Goal: Task Accomplishment & Management: Use online tool/utility

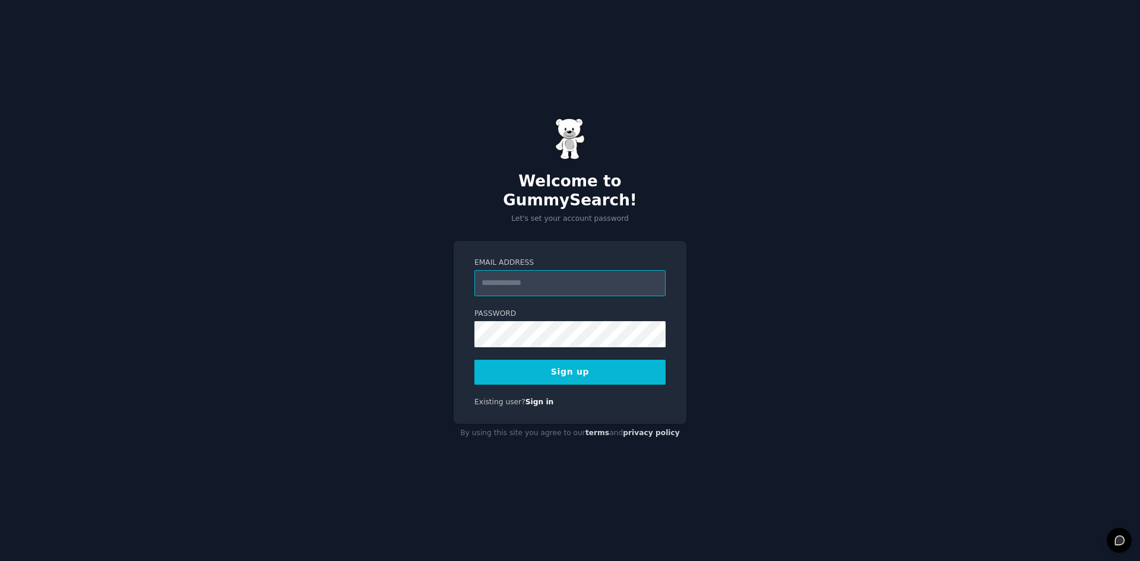
click at [504, 283] on input "Email Address" at bounding box center [569, 283] width 191 height 26
type input "**********"
click at [607, 360] on button "Sign up" at bounding box center [569, 372] width 191 height 25
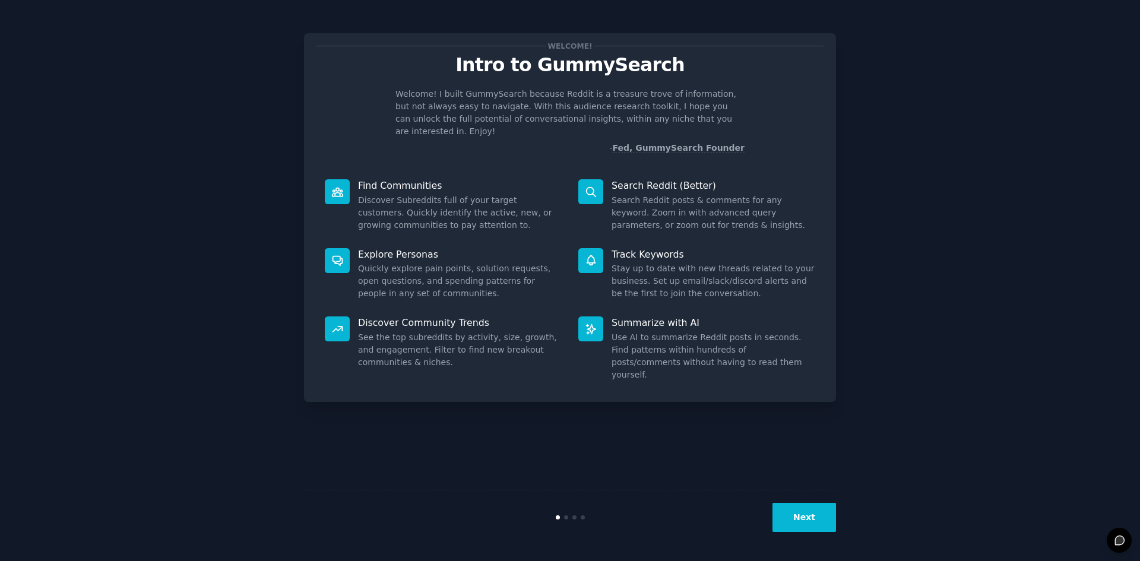
click at [501, 527] on div "Next" at bounding box center [570, 517] width 532 height 55
click at [819, 510] on button "Next" at bounding box center [805, 517] width 64 height 29
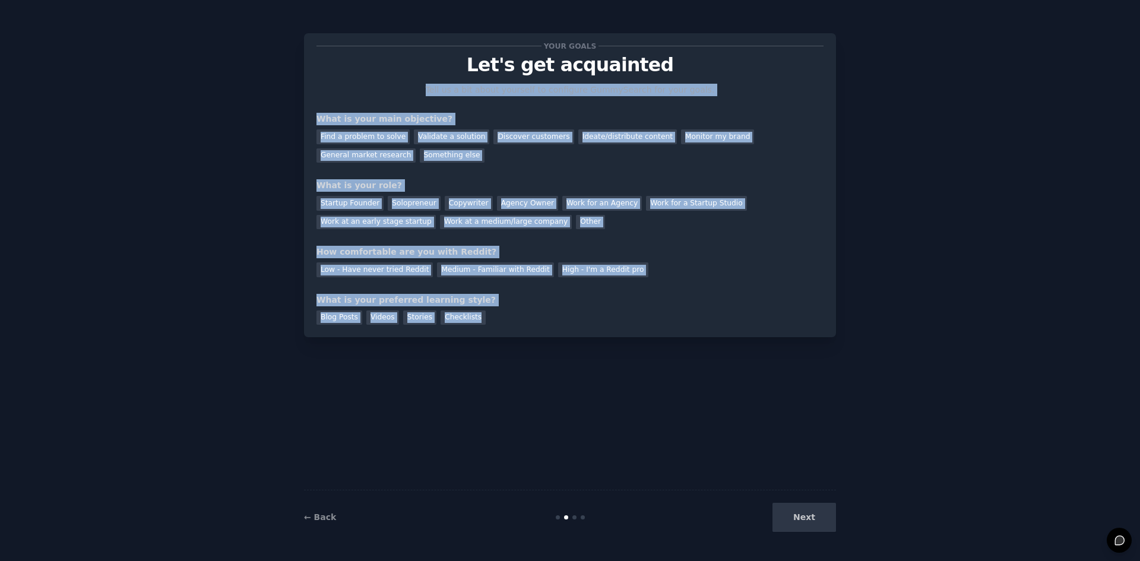
drag, startPoint x: 489, startPoint y: 342, endPoint x: 270, endPoint y: 89, distance: 335.1
click at [270, 89] on div "Your goals Let's get acquainted Tell us a bit about yourself to configure Gummy…" at bounding box center [570, 281] width 1107 height 528
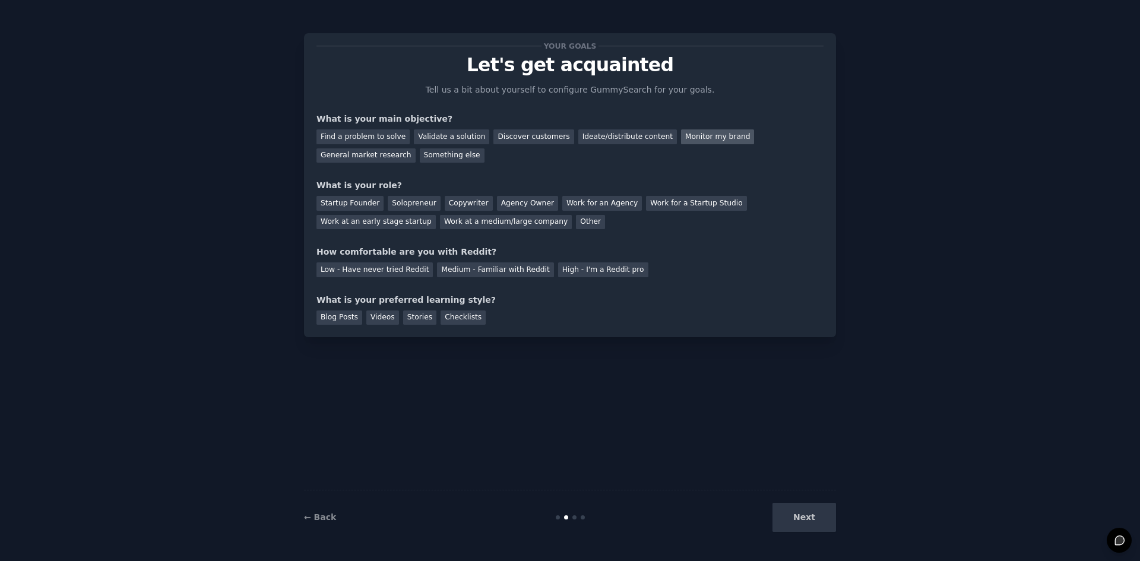
click at [689, 140] on div "Monitor my brand" at bounding box center [717, 136] width 73 height 15
click at [440, 222] on div "Work at a medium/large company" at bounding box center [506, 222] width 132 height 15
click at [404, 270] on div "Low - Have never tried Reddit" at bounding box center [375, 269] width 116 height 15
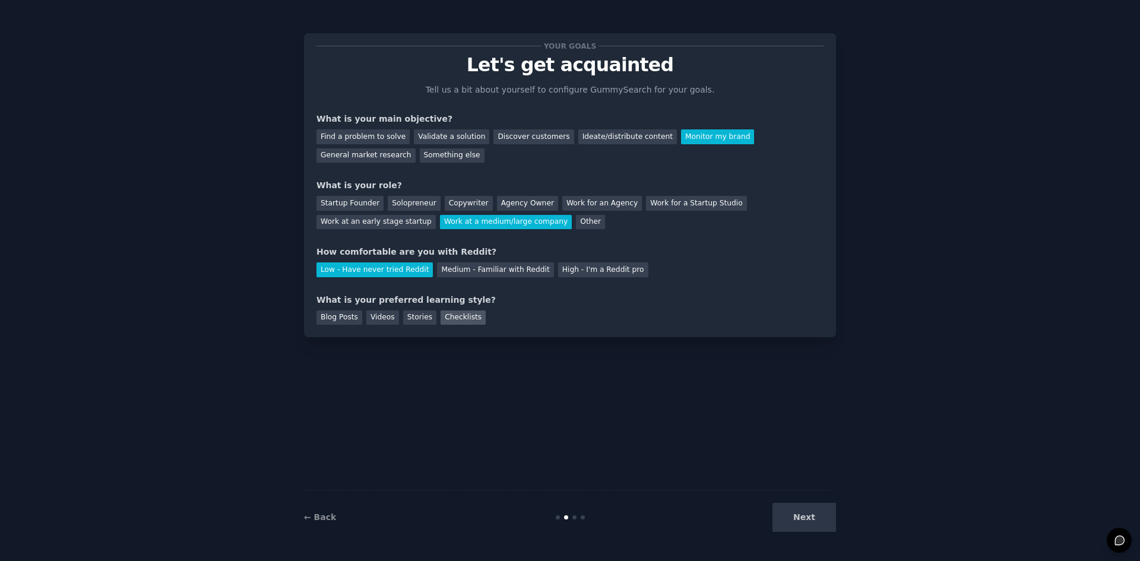
click at [462, 321] on div "Checklists" at bounding box center [463, 318] width 45 height 15
click at [803, 508] on button "Next" at bounding box center [805, 517] width 64 height 29
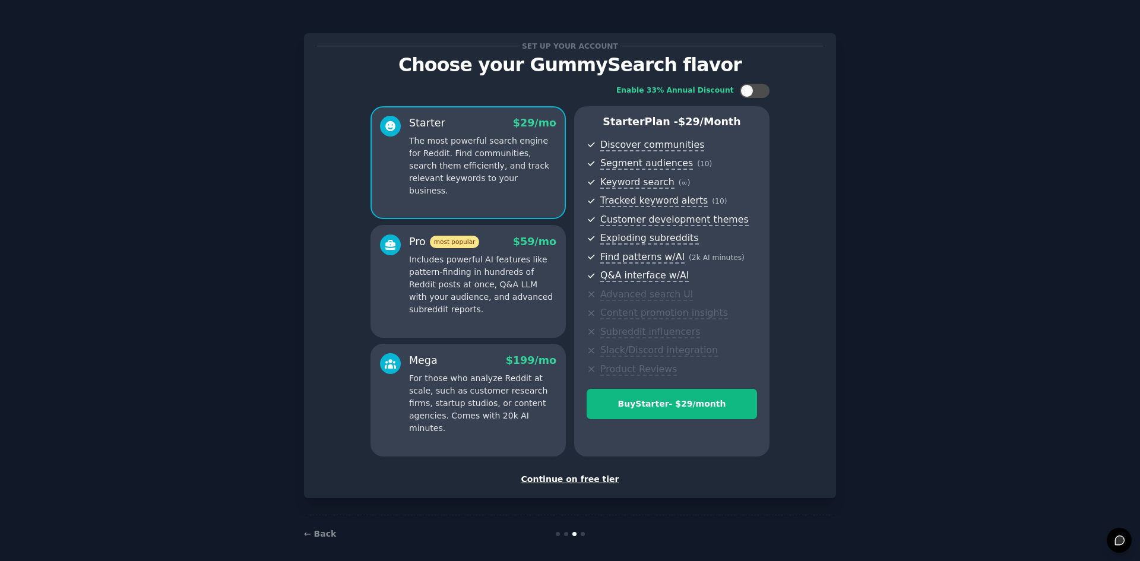
click at [381, 312] on div at bounding box center [390, 275] width 21 height 81
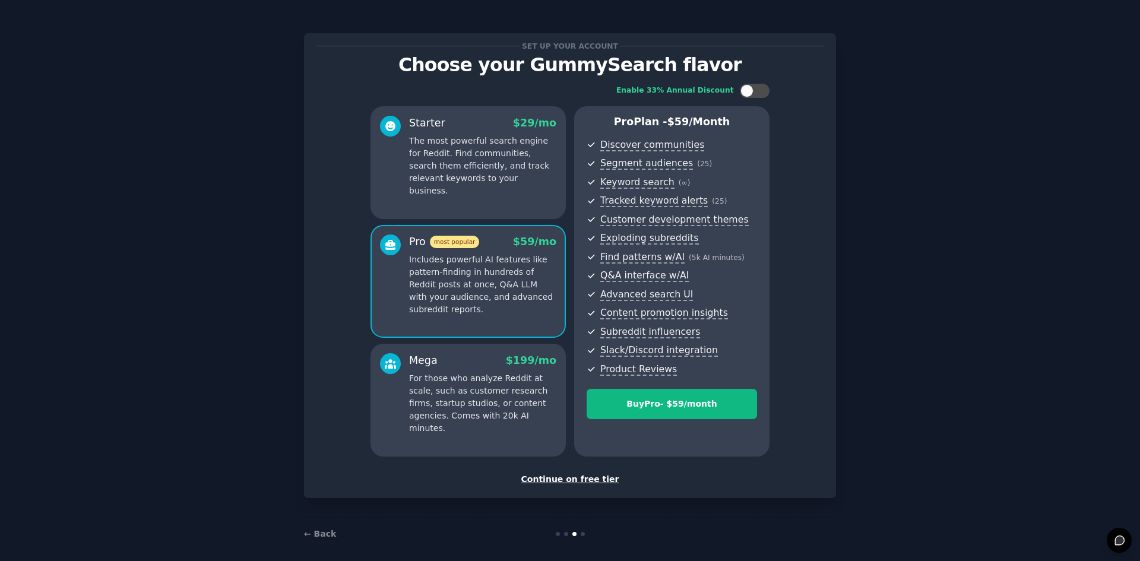
click at [413, 193] on div "Starter $ 29 /mo The most powerful search engine for Reddit. Find communities, …" at bounding box center [468, 162] width 195 height 113
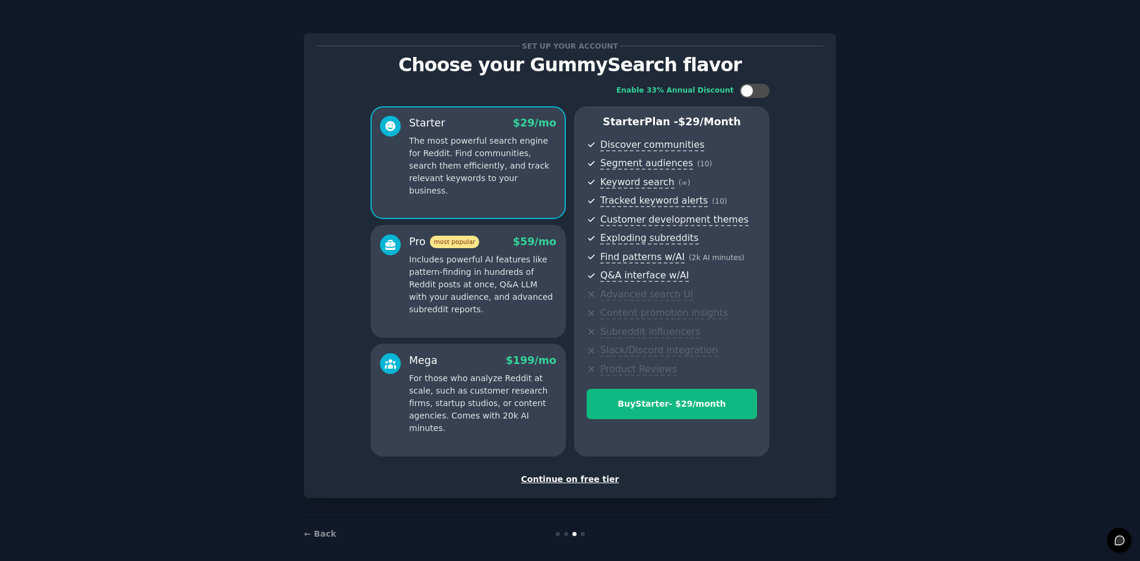
click at [406, 279] on div "Pro most popular $ 59 /mo Includes powerful AI features like pattern-finding in…" at bounding box center [468, 275] width 176 height 81
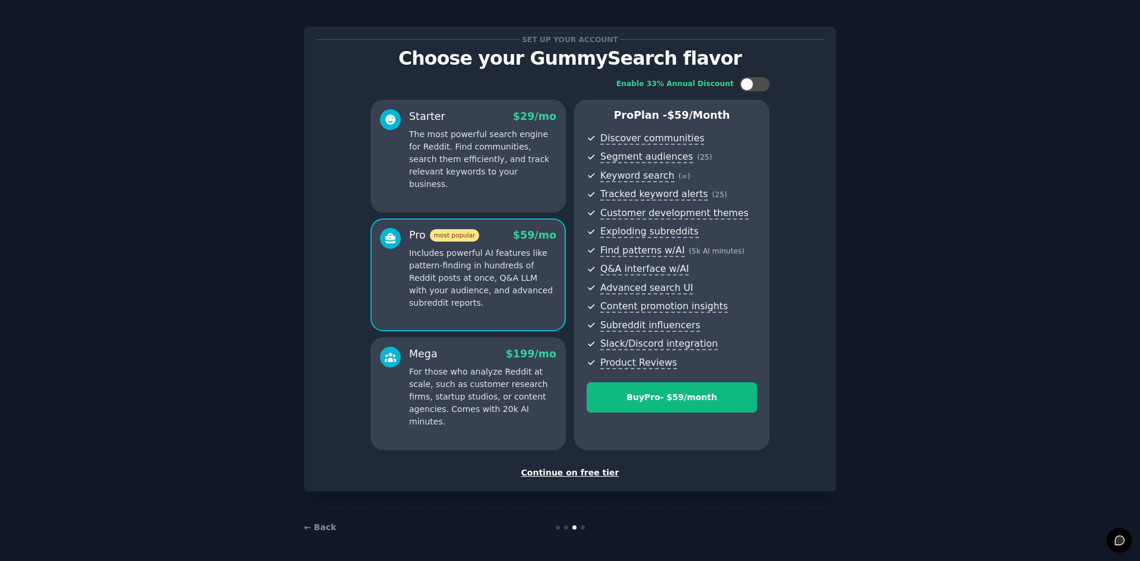
scroll to position [8, 0]
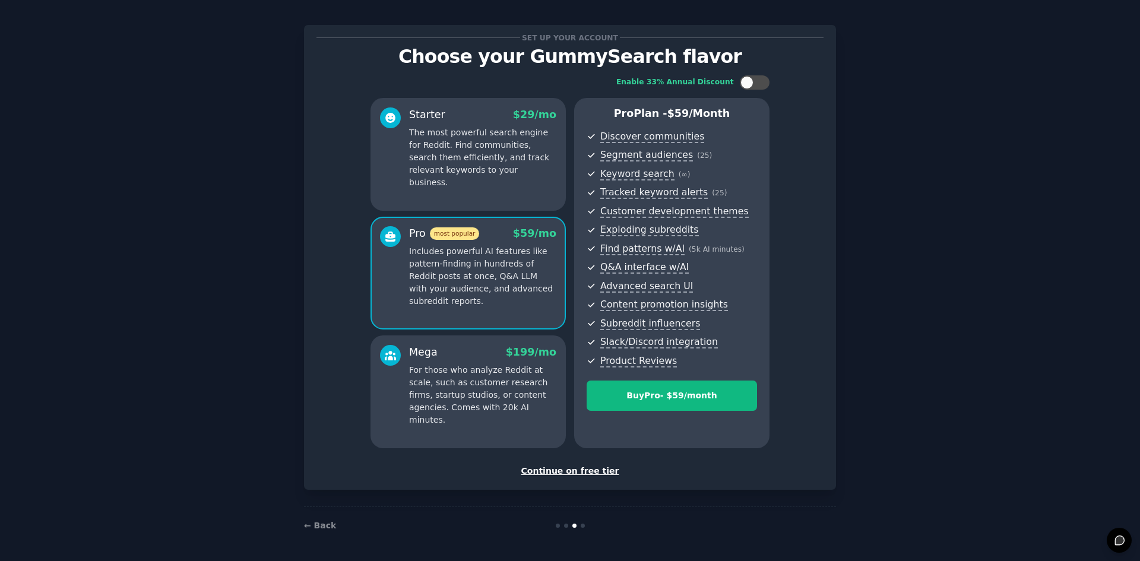
click at [574, 473] on div "Continue on free tier" at bounding box center [570, 471] width 507 height 12
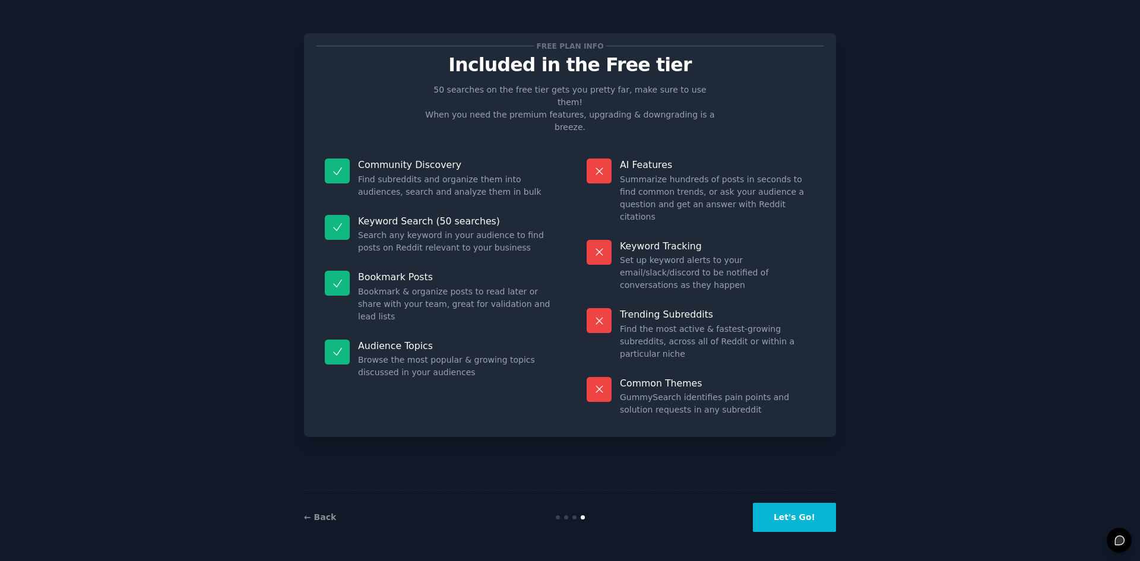
click at [786, 509] on button "Let's Go!" at bounding box center [794, 517] width 83 height 29
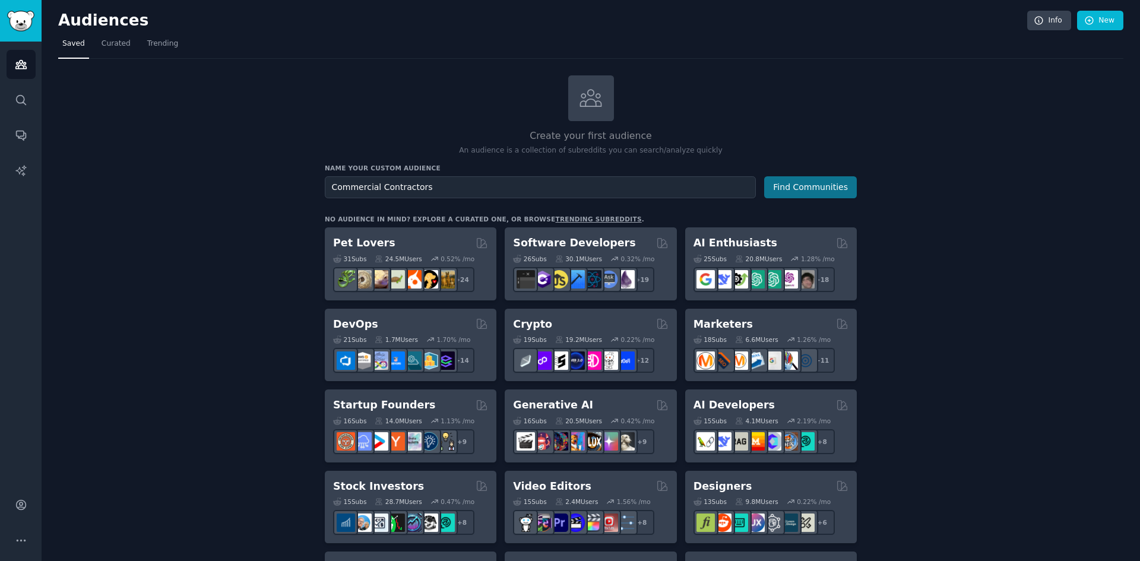
type input "Commercial Contractors"
click at [841, 182] on button "Find Communities" at bounding box center [810, 187] width 93 height 22
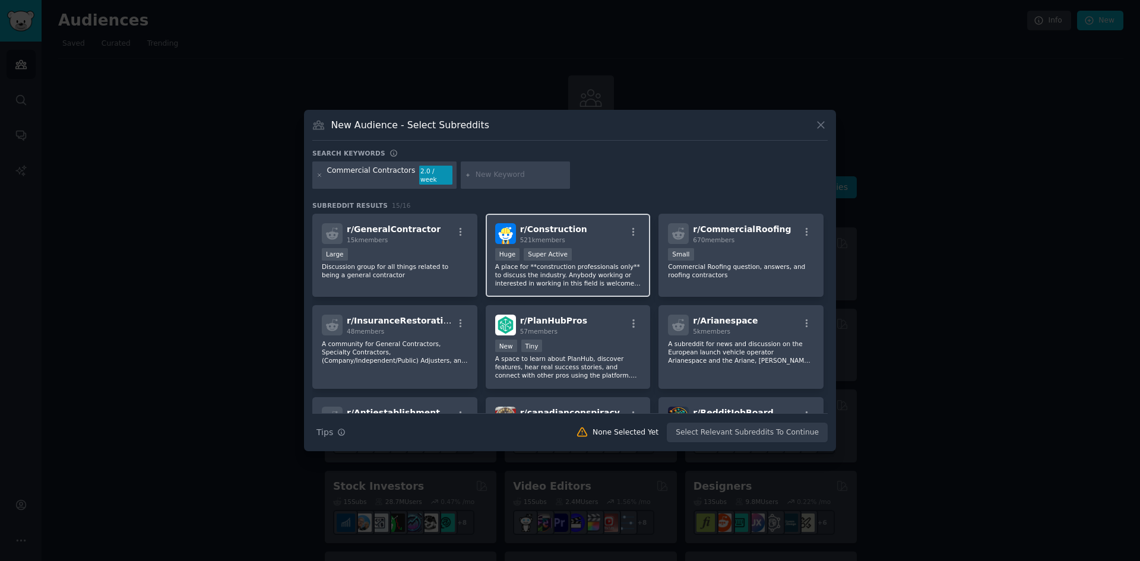
click at [603, 240] on div "r/ Construction 521k members Huge Super Active A place for **construction profe…" at bounding box center [568, 256] width 165 height 84
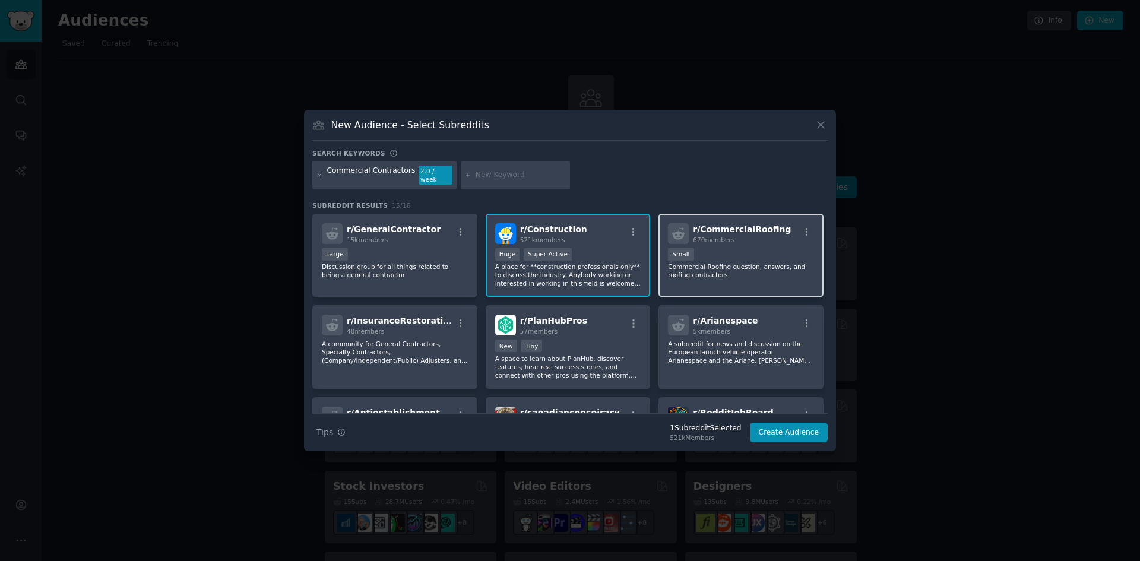
click at [759, 267] on p "Commercial Roofing question, answers, and roofing contractors" at bounding box center [741, 270] width 146 height 17
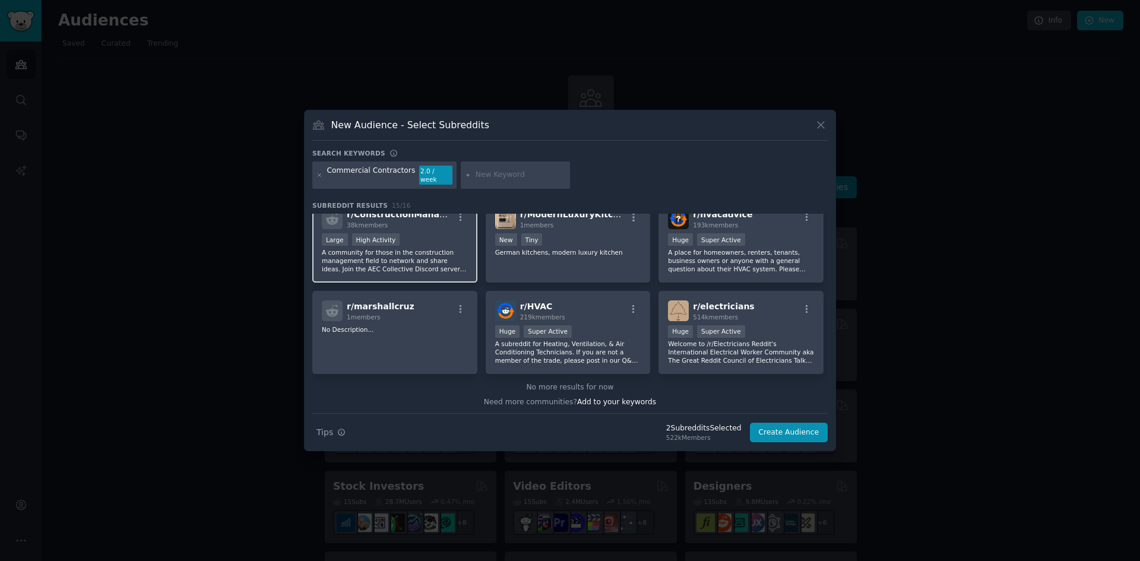
scroll to position [292, 0]
click at [421, 262] on p "A community for those in the construction management field to network and share…" at bounding box center [395, 258] width 146 height 25
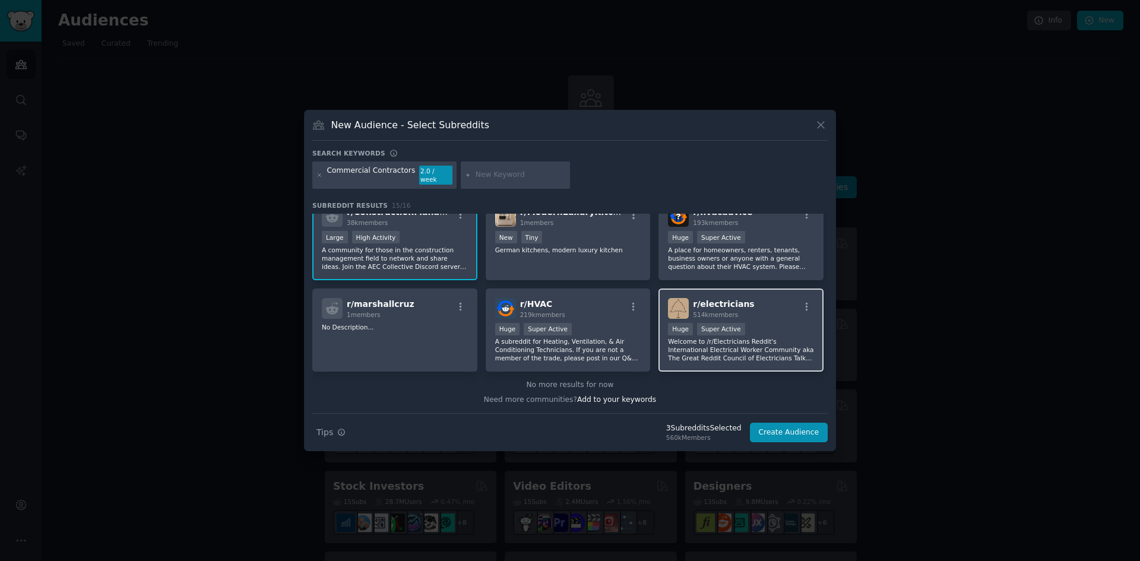
click at [768, 340] on p "Welcome to /r/Electricians Reddit's International Electrical Worker Community a…" at bounding box center [741, 349] width 146 height 25
click at [631, 395] on span "Add to your keywords" at bounding box center [616, 399] width 79 height 8
click at [493, 176] on input "text" at bounding box center [521, 175] width 90 height 11
type input "construction softwar"
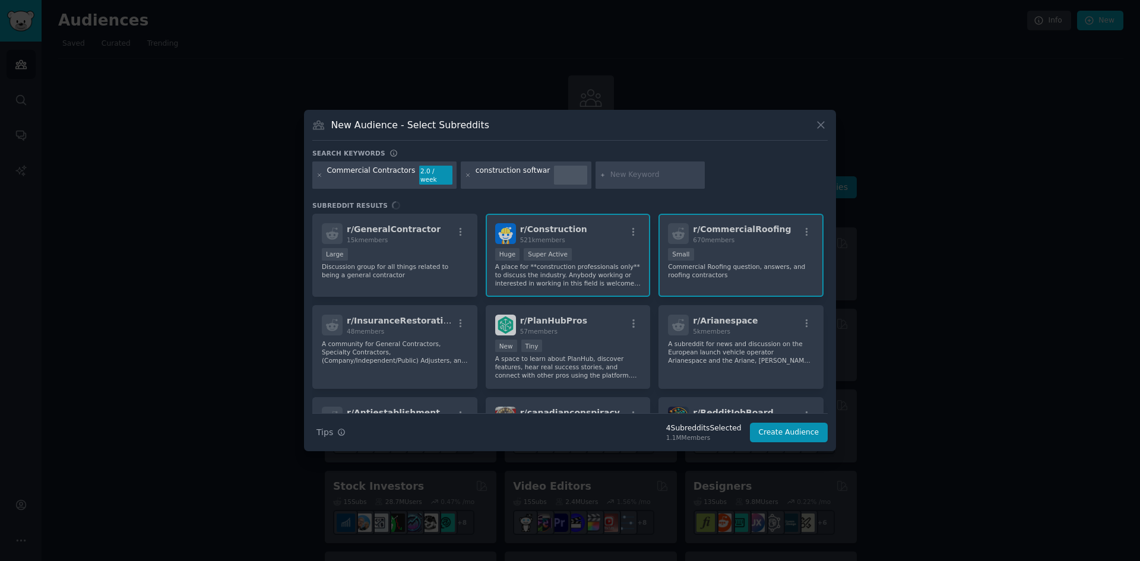
click at [519, 172] on div "construction softwar" at bounding box center [513, 175] width 74 height 19
drag, startPoint x: 529, startPoint y: 169, endPoint x: 444, endPoint y: 154, distance: 86.1
click at [524, 173] on div "construction softwar" at bounding box center [526, 175] width 131 height 27
click at [465, 172] on icon at bounding box center [468, 175] width 7 height 7
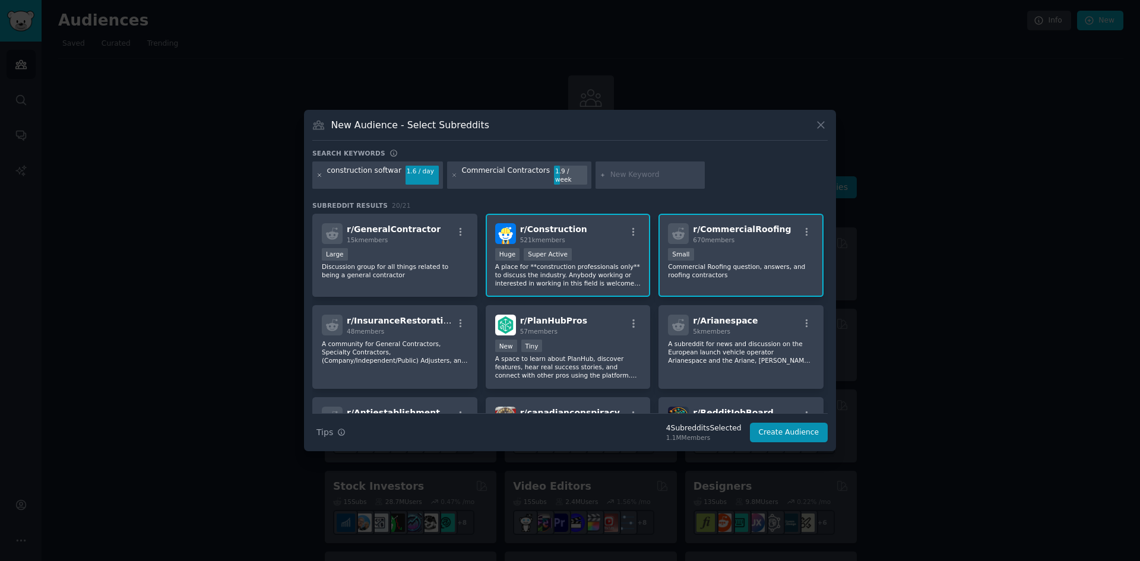
click at [318, 174] on icon at bounding box center [320, 175] width 7 height 7
click at [515, 172] on input "text" at bounding box center [521, 175] width 90 height 11
type input "construction software"
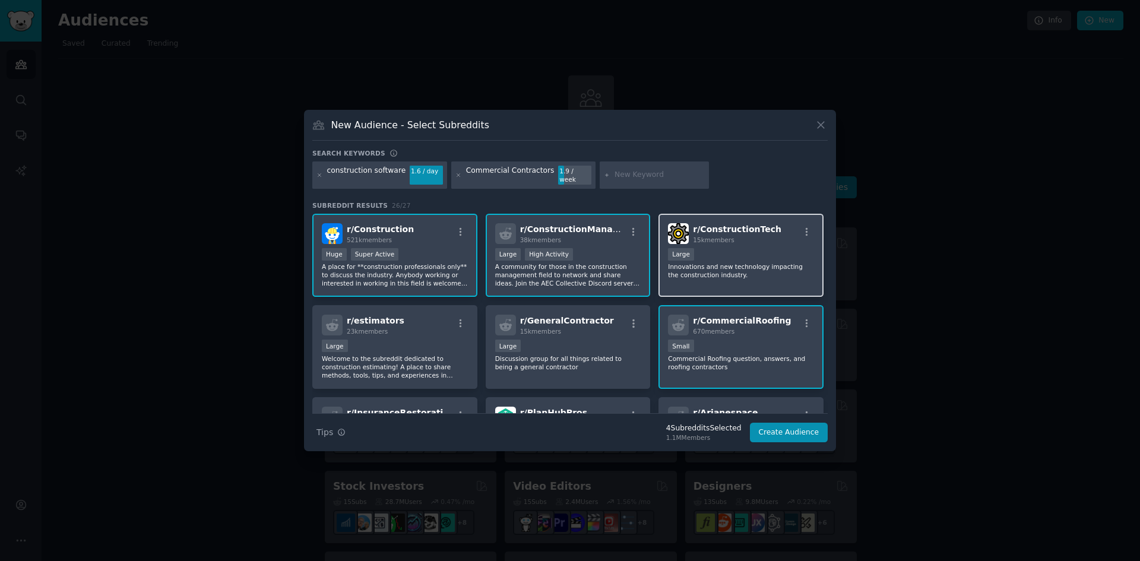
click at [750, 240] on div "r/ ConstructionTech 15k members Large Innovations and new technology impacting …" at bounding box center [741, 256] width 165 height 84
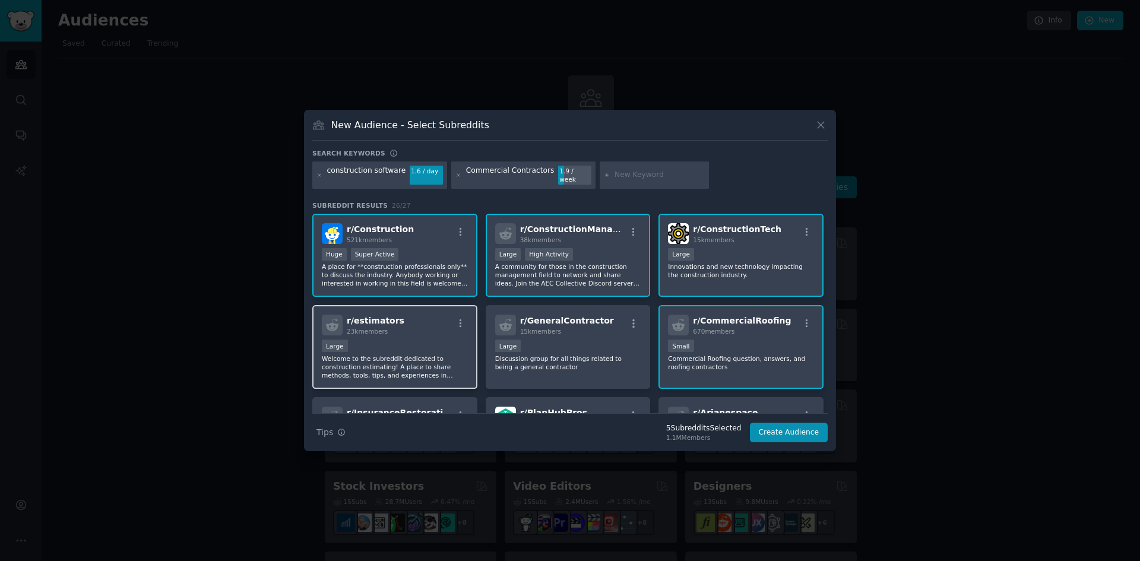
click at [444, 327] on div "r/ estimators 23k members" at bounding box center [395, 325] width 146 height 21
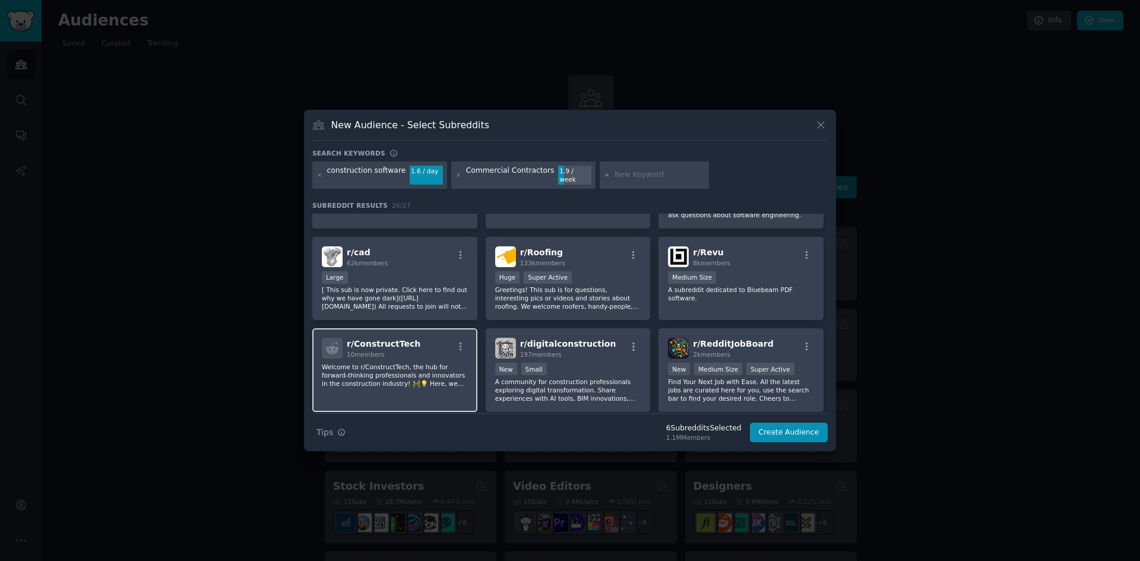
scroll to position [356, 0]
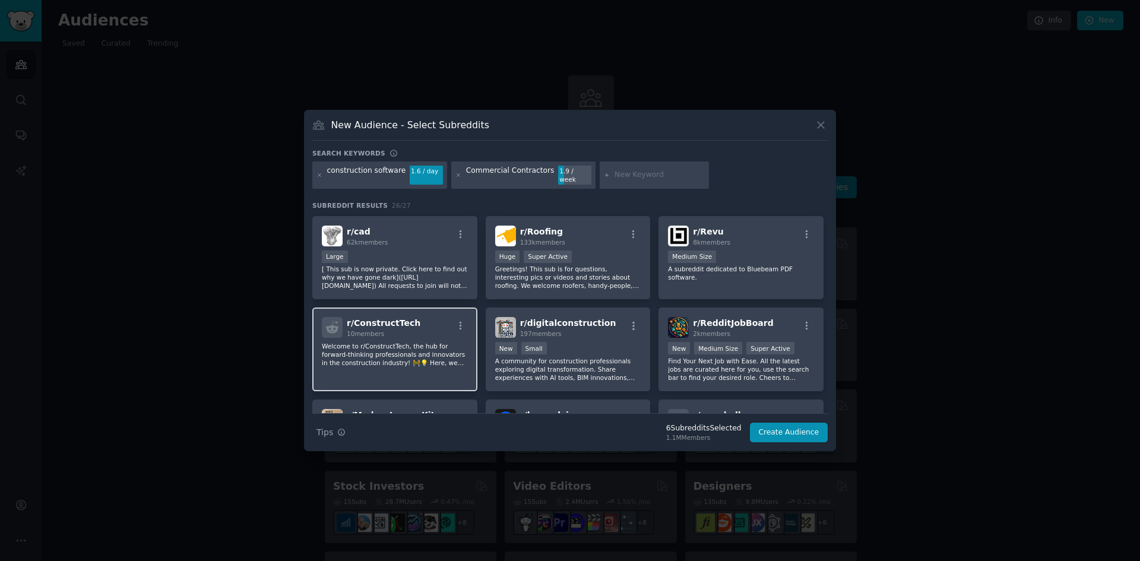
click at [428, 337] on div "r/ ConstructTech 10 members Welcome to r/ConstructTech, the hub for forward-thi…" at bounding box center [394, 350] width 165 height 84
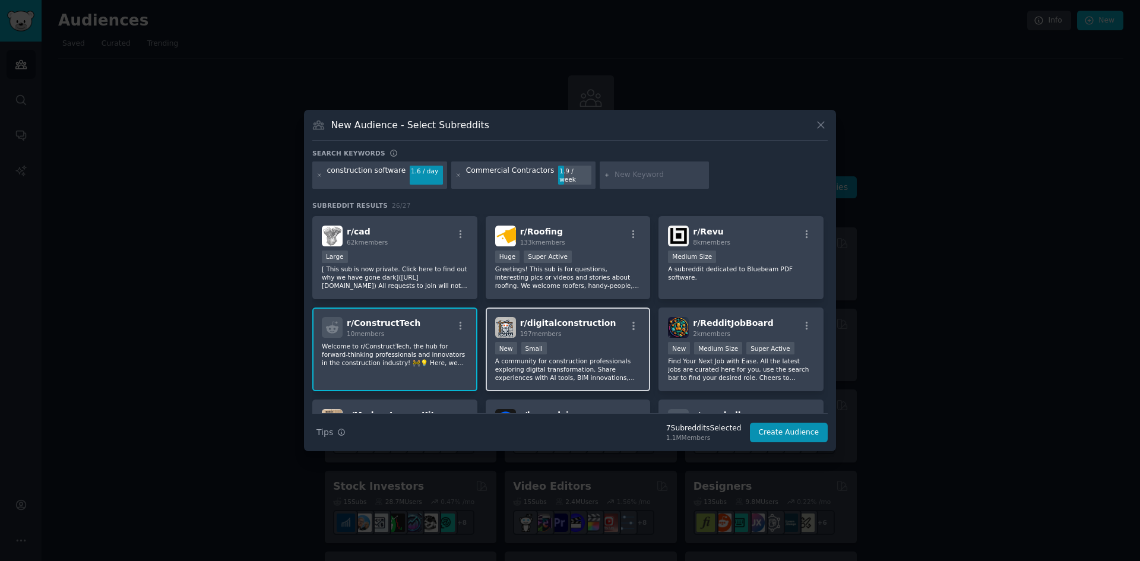
click at [602, 322] on div "r/ digitalconstruction 197 members" at bounding box center [568, 327] width 146 height 21
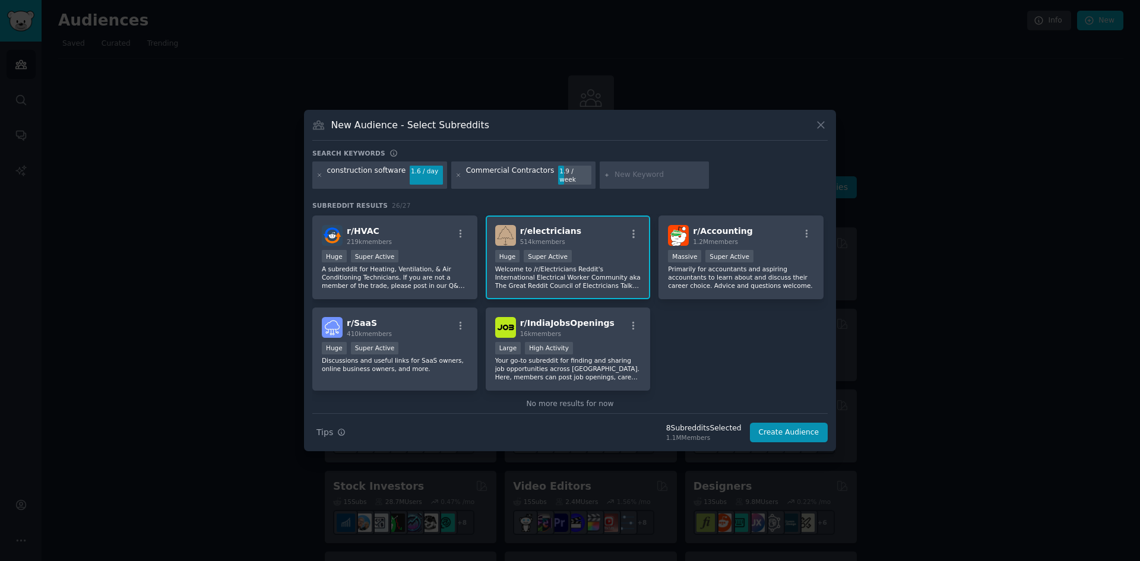
scroll to position [651, 0]
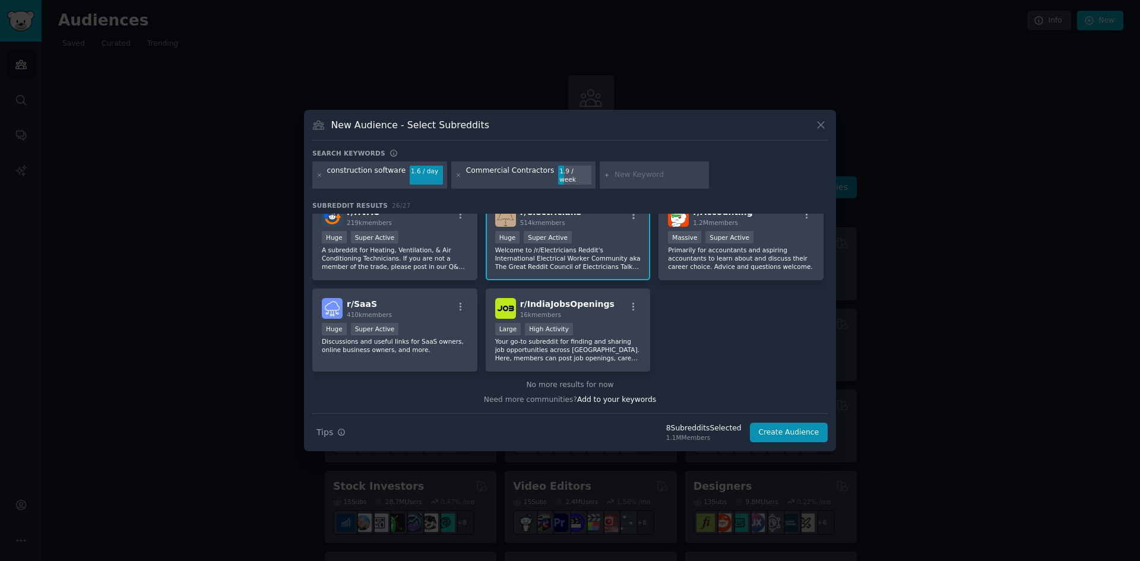
click at [642, 173] on input "text" at bounding box center [660, 175] width 90 height 11
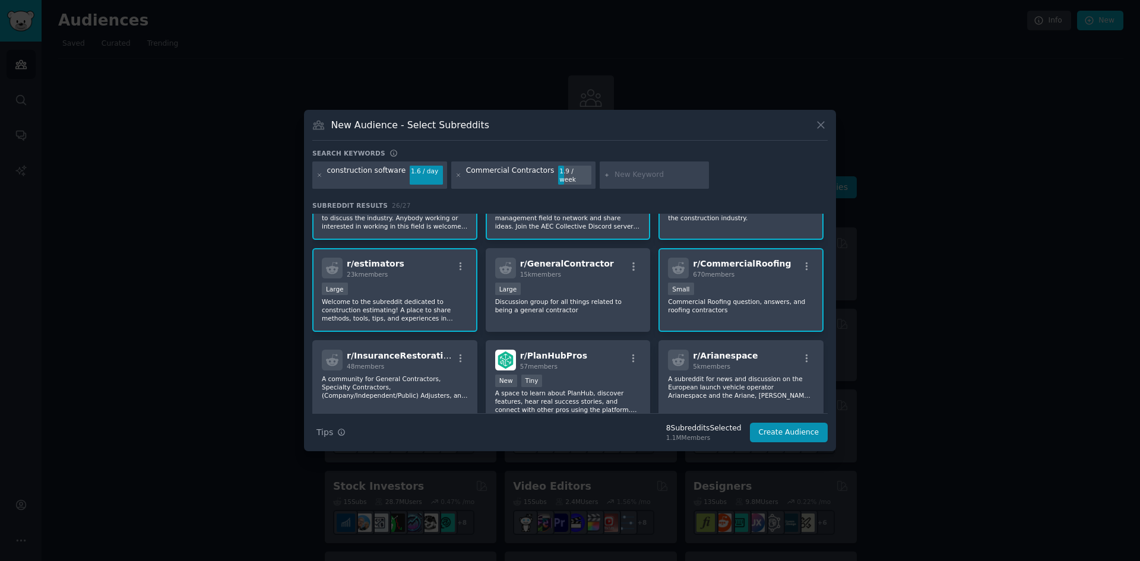
scroll to position [0, 0]
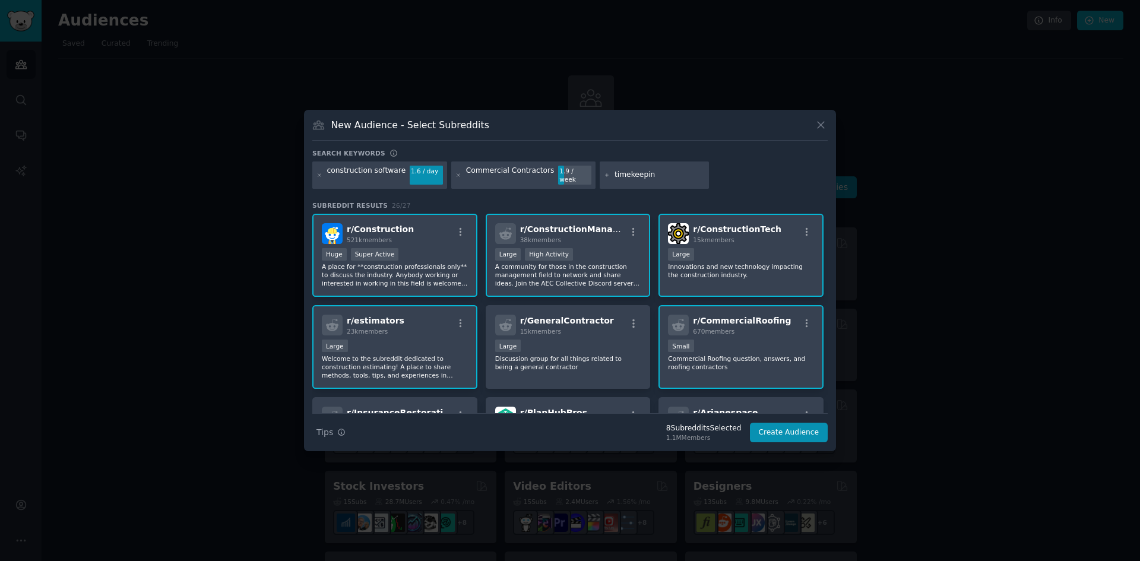
type input "timekeeping"
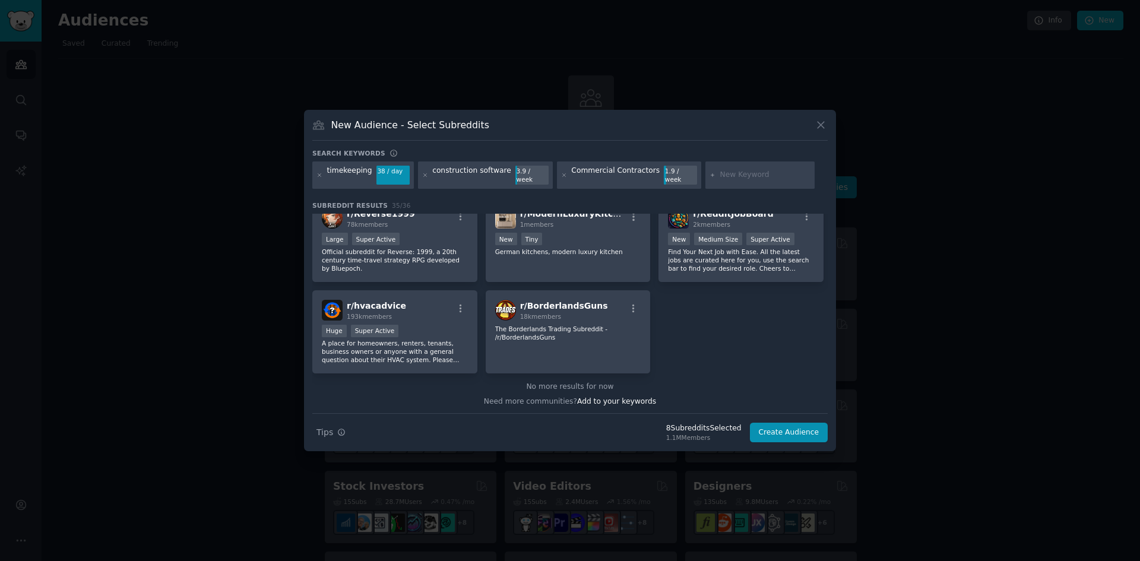
scroll to position [903, 0]
click at [317, 173] on icon at bounding box center [320, 175] width 7 height 7
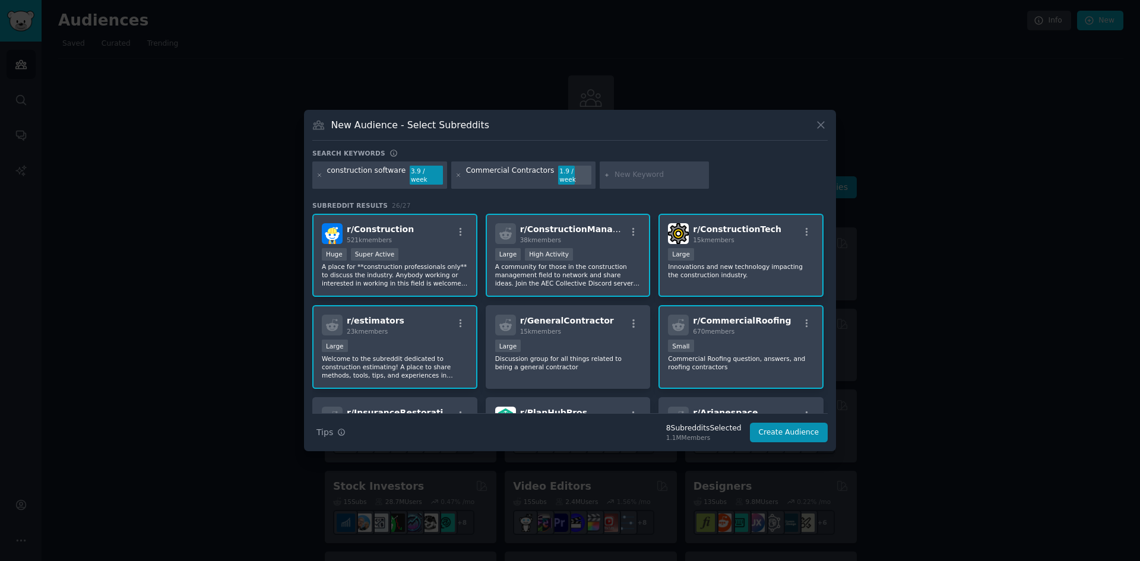
click at [669, 173] on input "text" at bounding box center [660, 175] width 90 height 11
type input "timekeeping software"
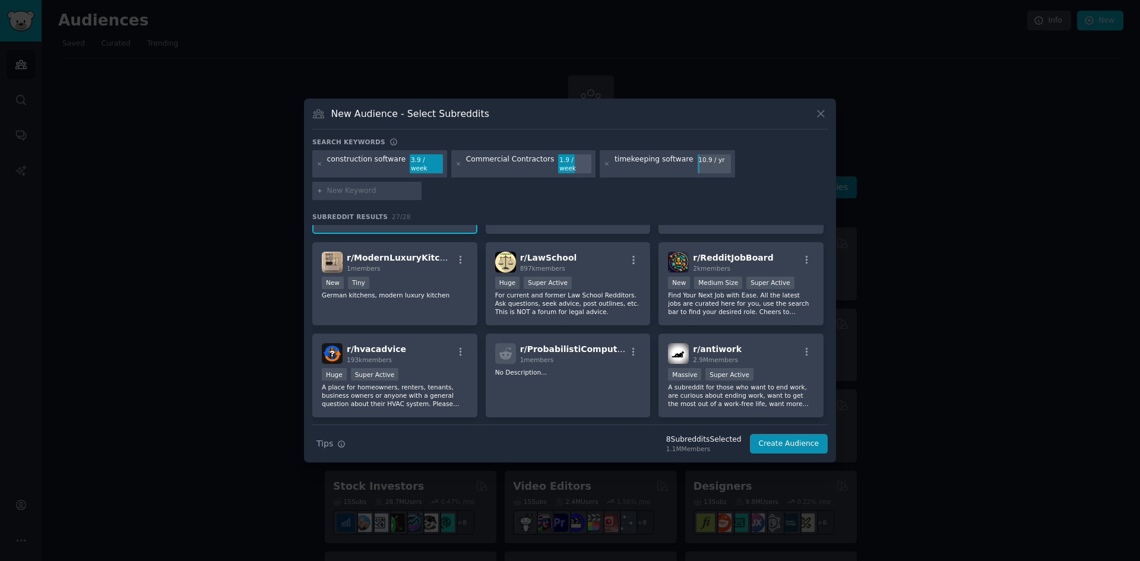
scroll to position [651, 0]
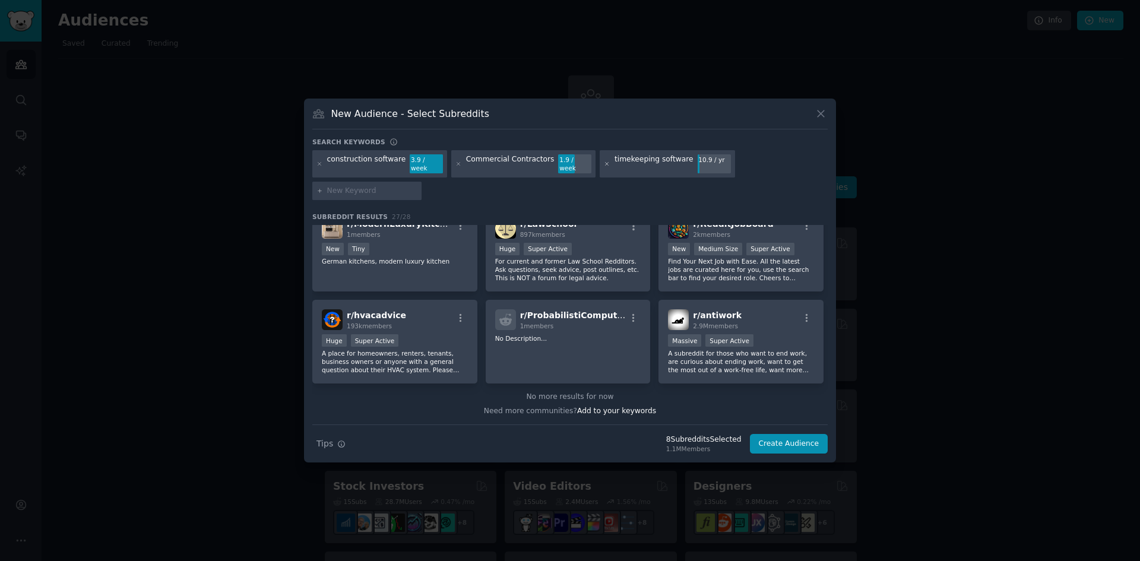
click at [604, 167] on icon at bounding box center [607, 164] width 7 height 7
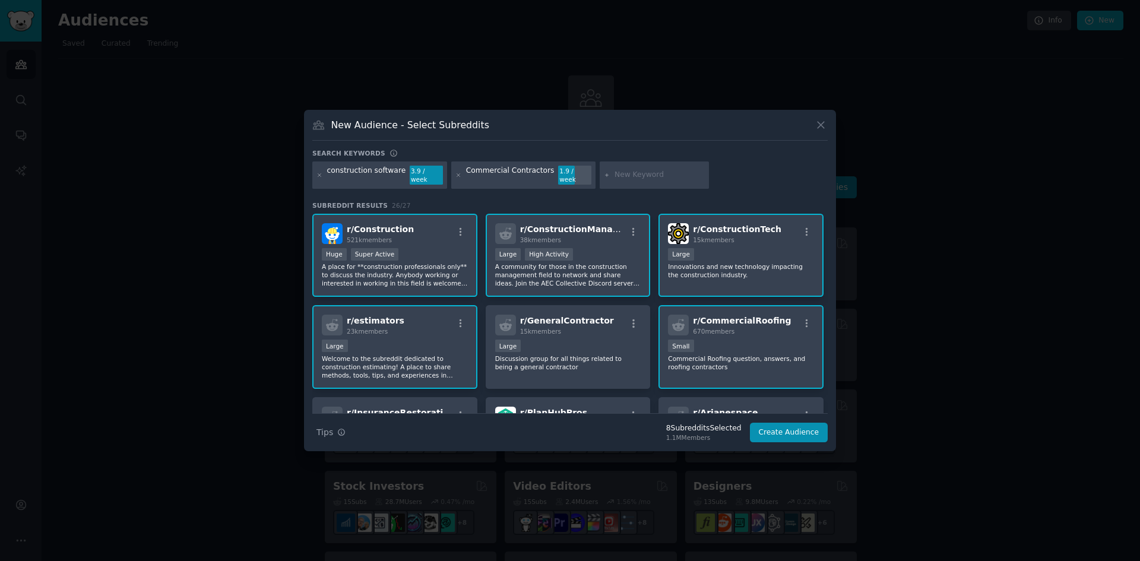
click at [606, 169] on div at bounding box center [654, 175] width 109 height 27
click at [615, 175] on input "text" at bounding box center [660, 175] width 90 height 11
type input "time keeping app"
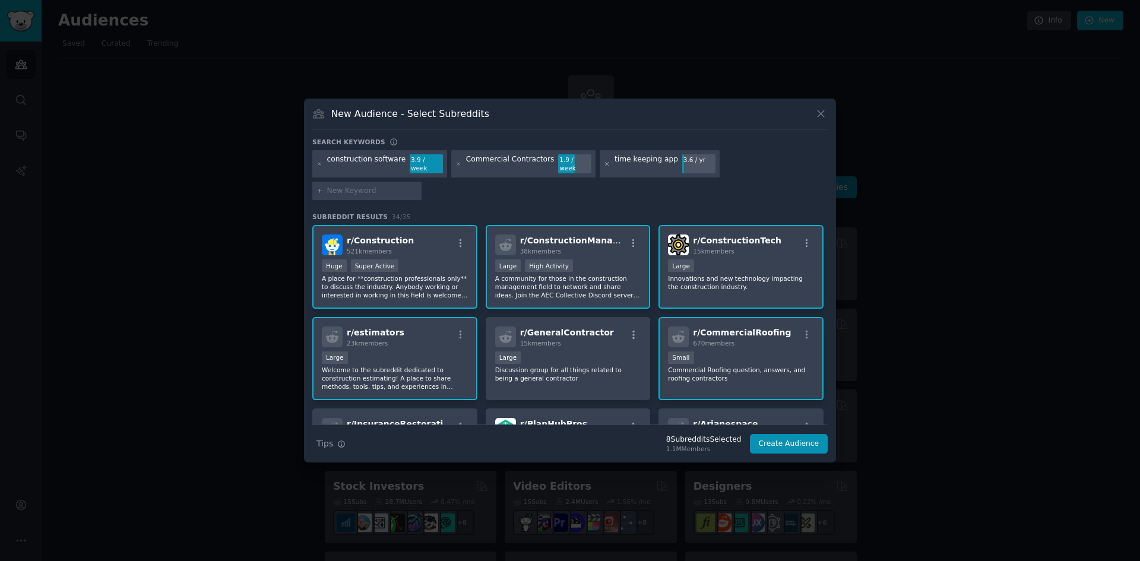
click at [606, 165] on icon at bounding box center [607, 163] width 3 height 3
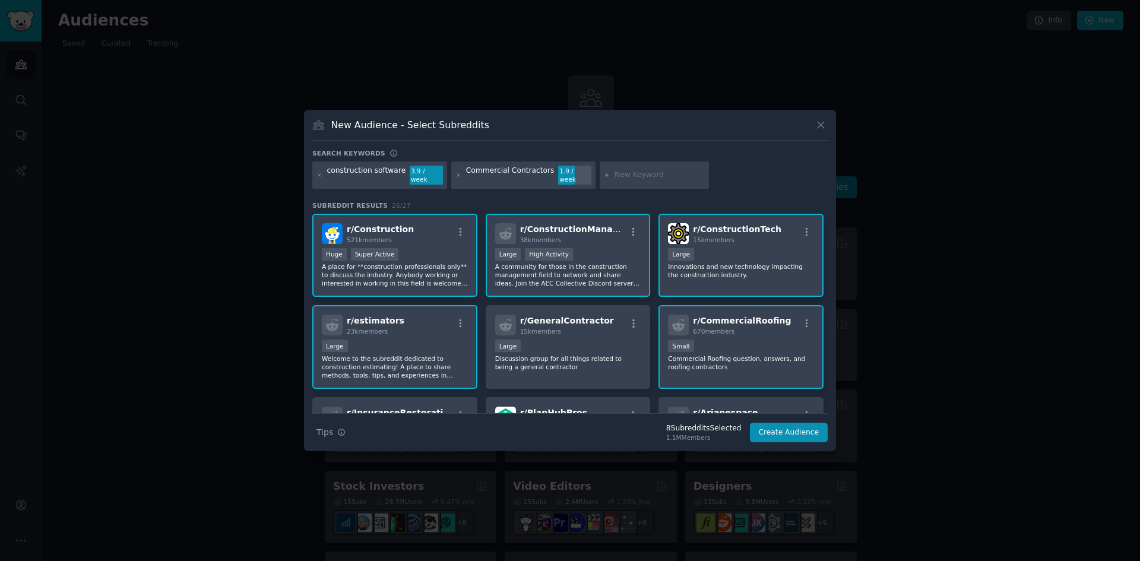
click at [664, 174] on input "text" at bounding box center [660, 175] width 90 height 11
type input "timekeeping app"
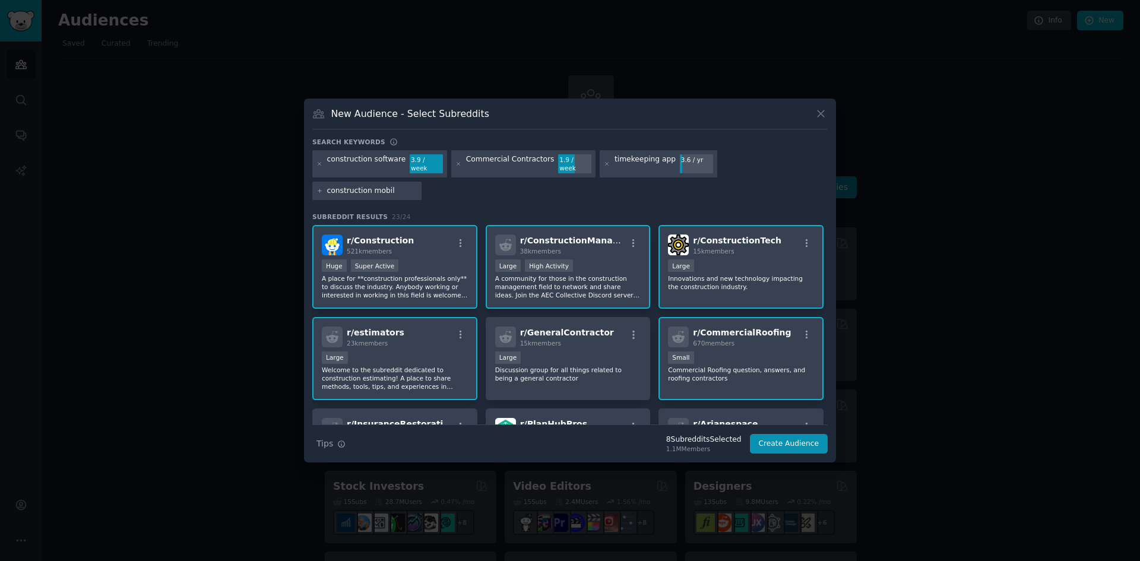
type input "construction mobile"
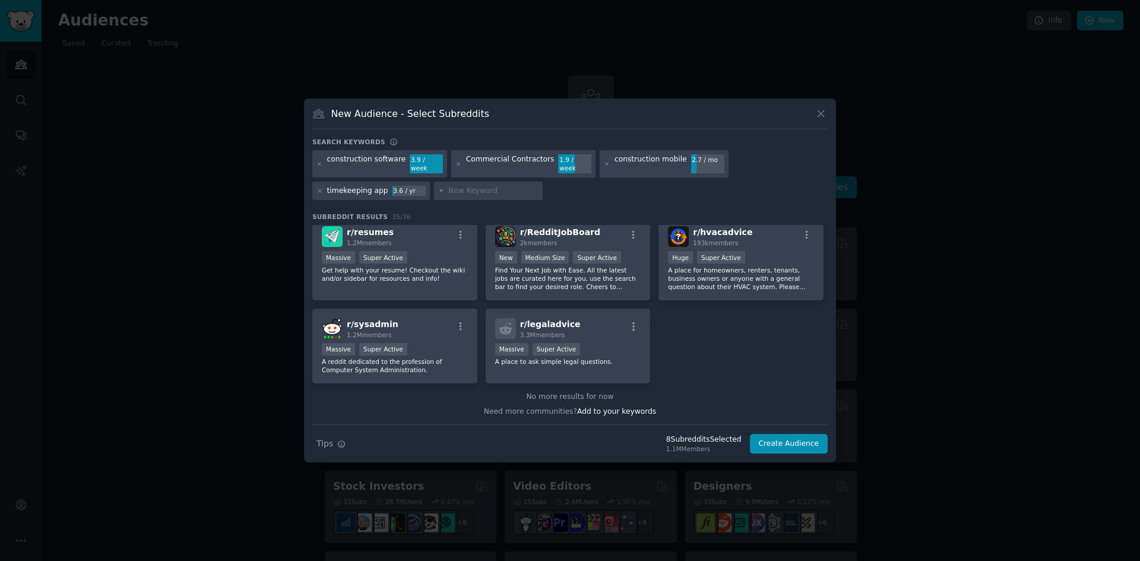
scroll to position [897, 0]
click at [434, 182] on div at bounding box center [488, 191] width 109 height 19
click at [448, 189] on input "text" at bounding box center [493, 191] width 90 height 11
type input "construction"
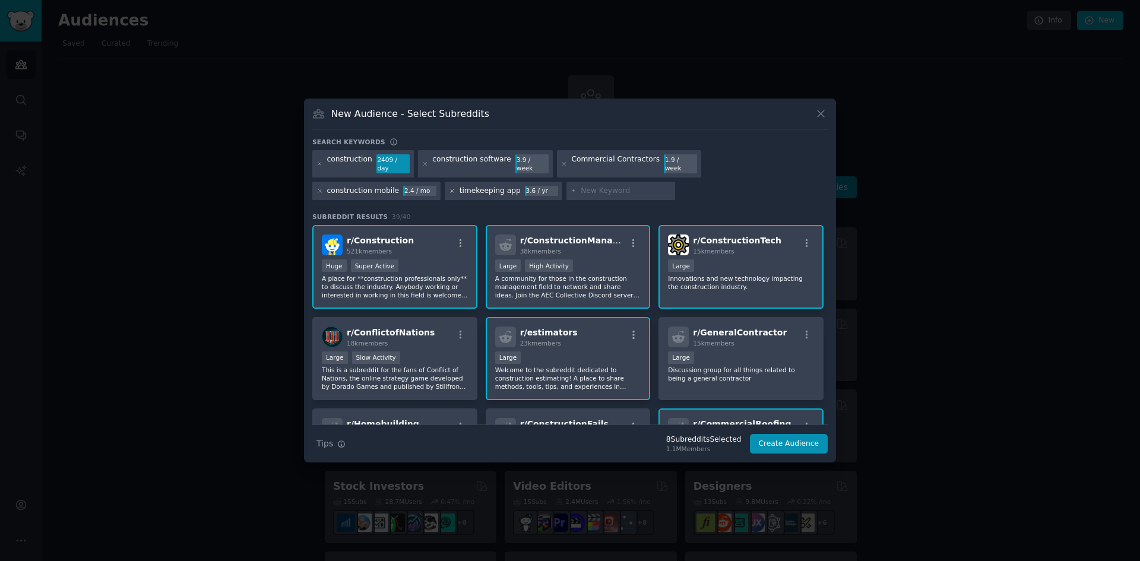
click at [449, 189] on icon at bounding box center [452, 191] width 7 height 7
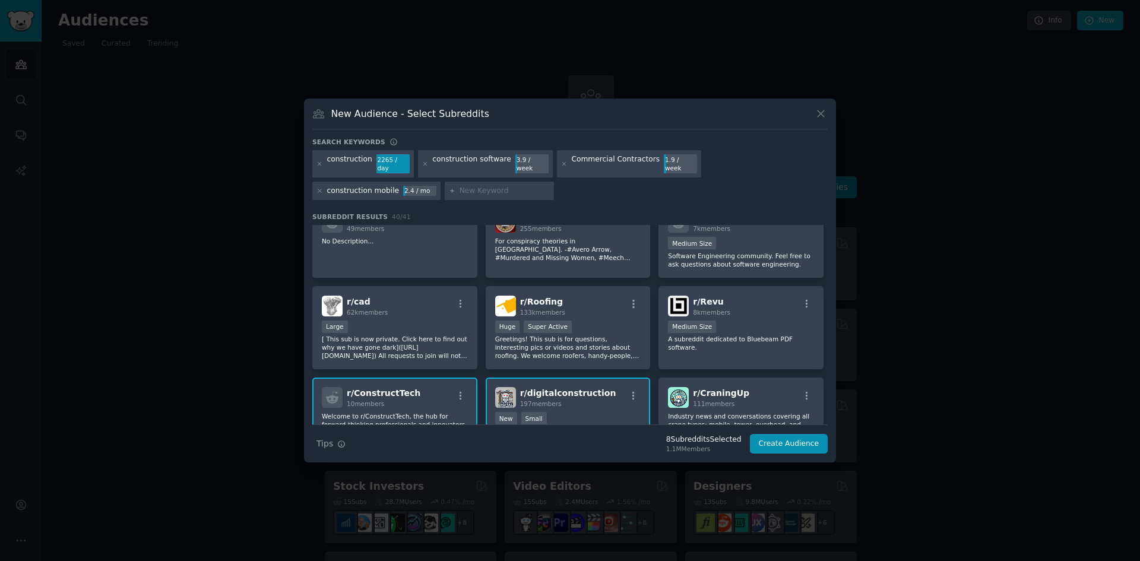
scroll to position [416, 0]
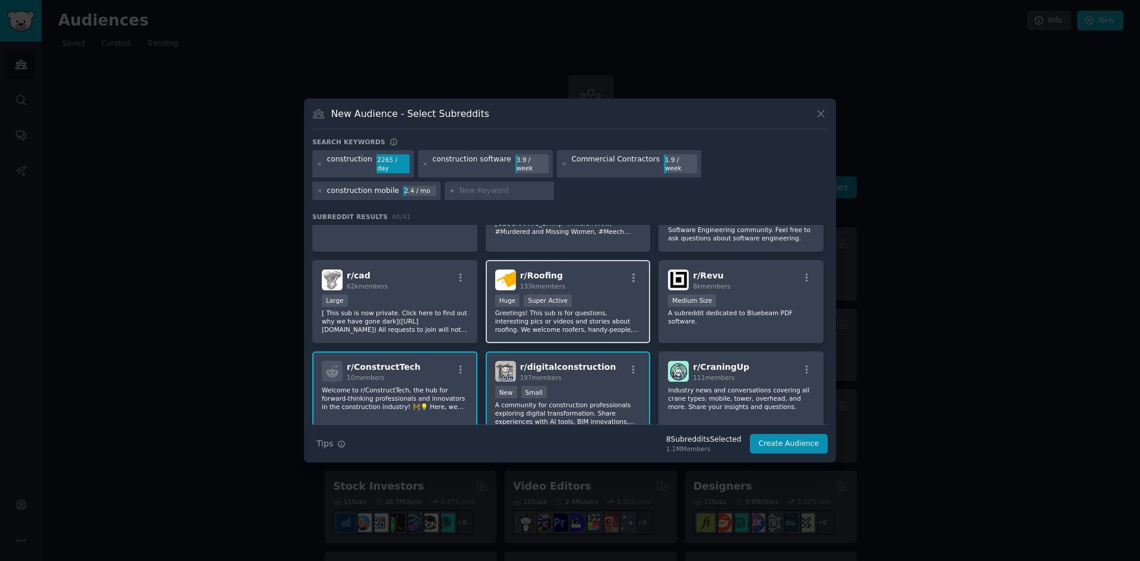
click at [608, 313] on p "Greetings! This sub is for questions, interesting pics or videos and stories ab…" at bounding box center [568, 321] width 146 height 25
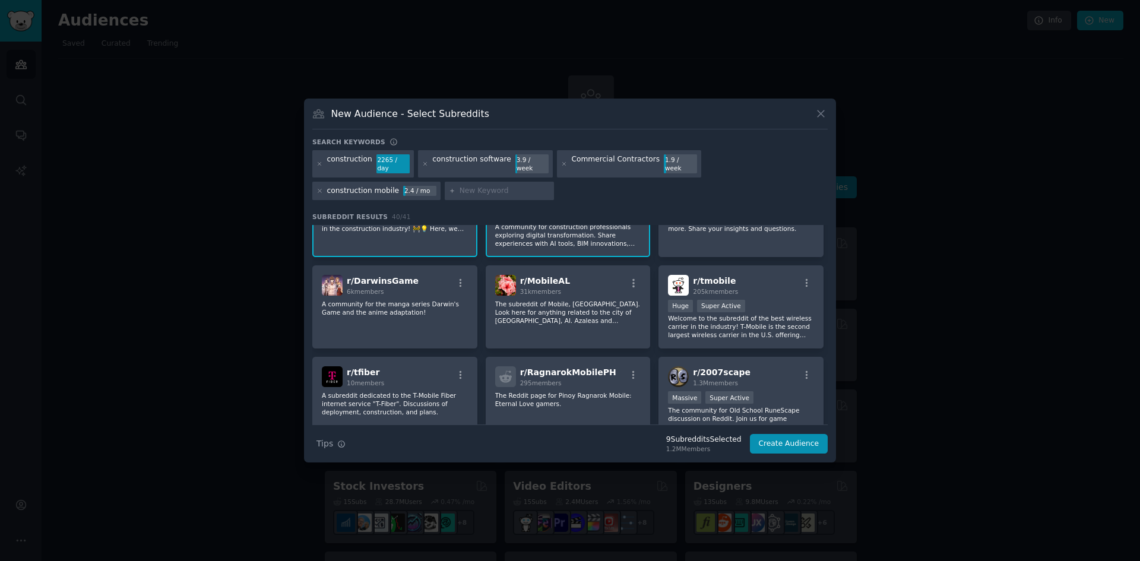
scroll to position [772, 0]
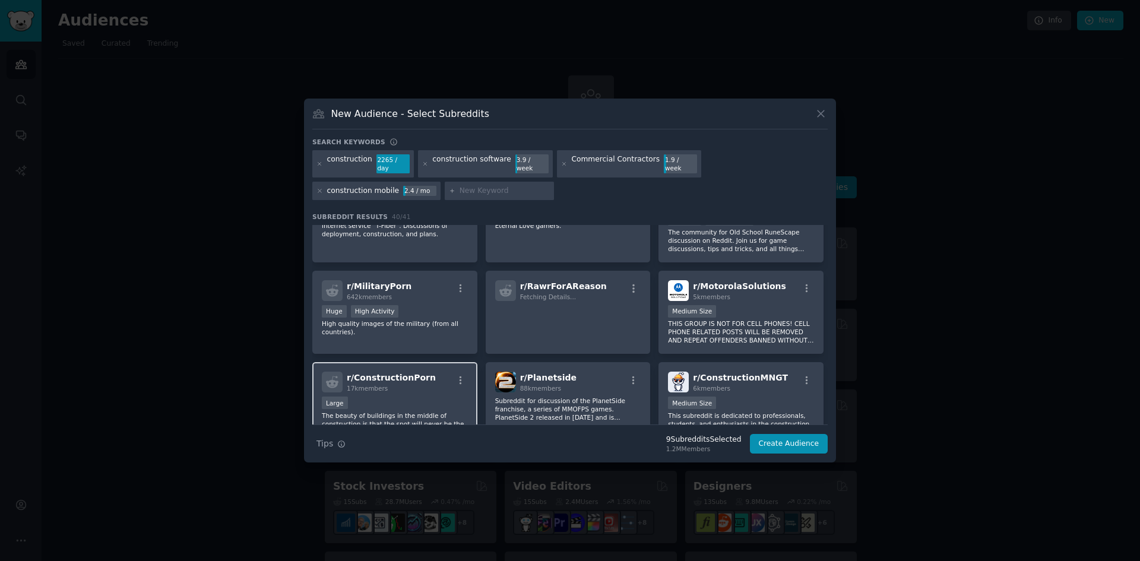
click at [420, 380] on div "r/ ConstructionPorn 17k members" at bounding box center [395, 382] width 146 height 21
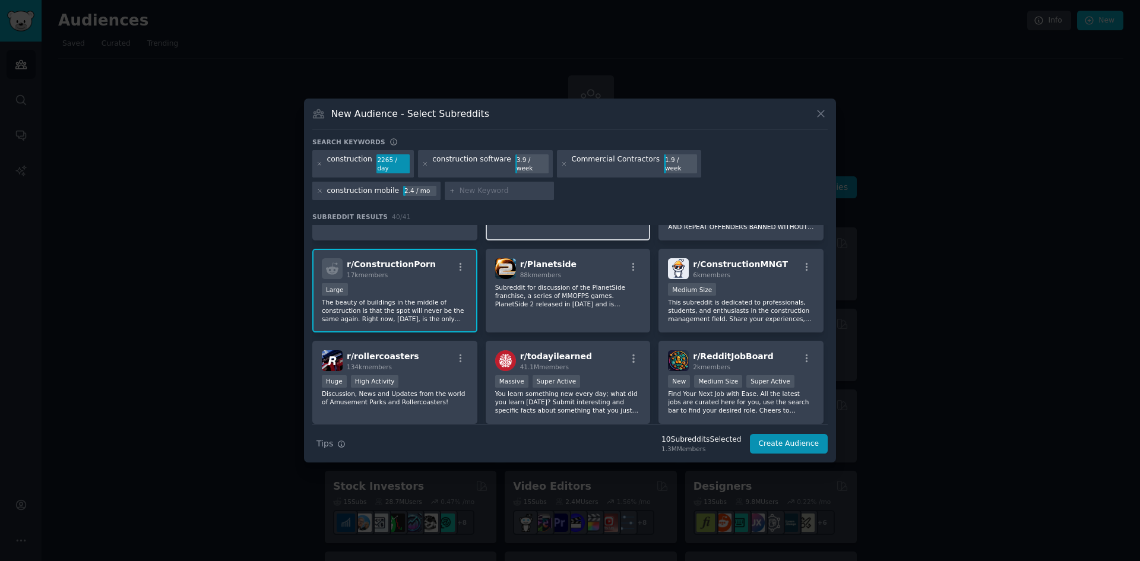
scroll to position [891, 0]
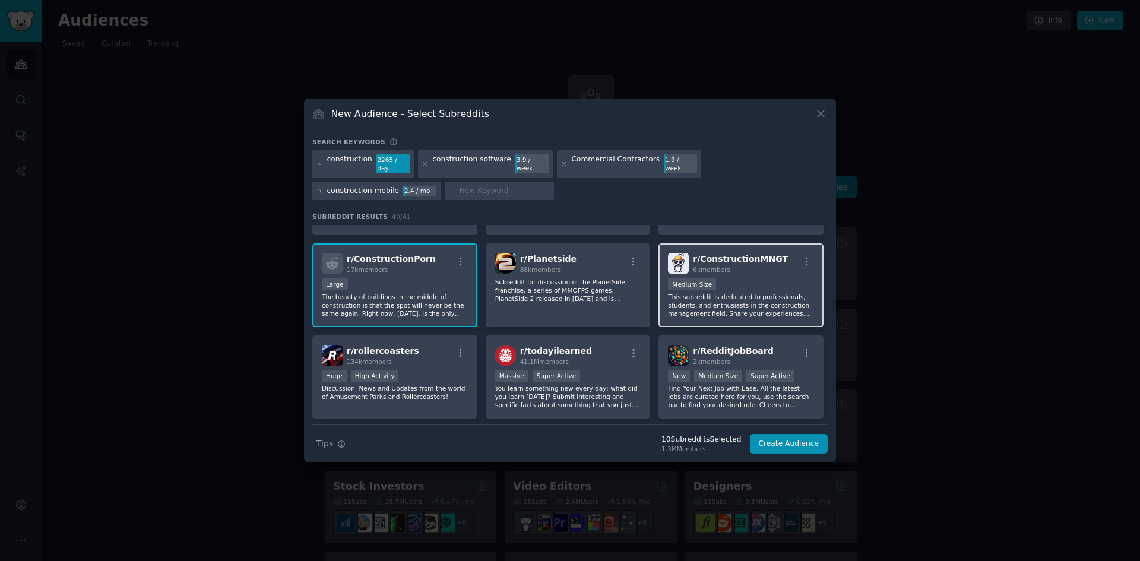
click at [737, 286] on div "1000 - 10,000 members Medium Size" at bounding box center [741, 285] width 146 height 15
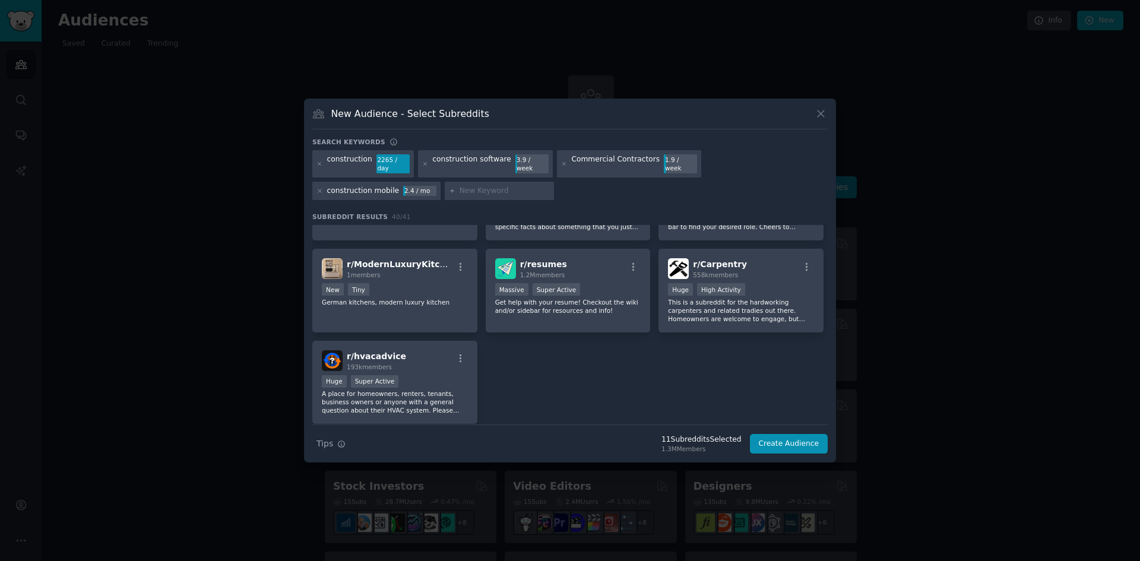
scroll to position [1110, 0]
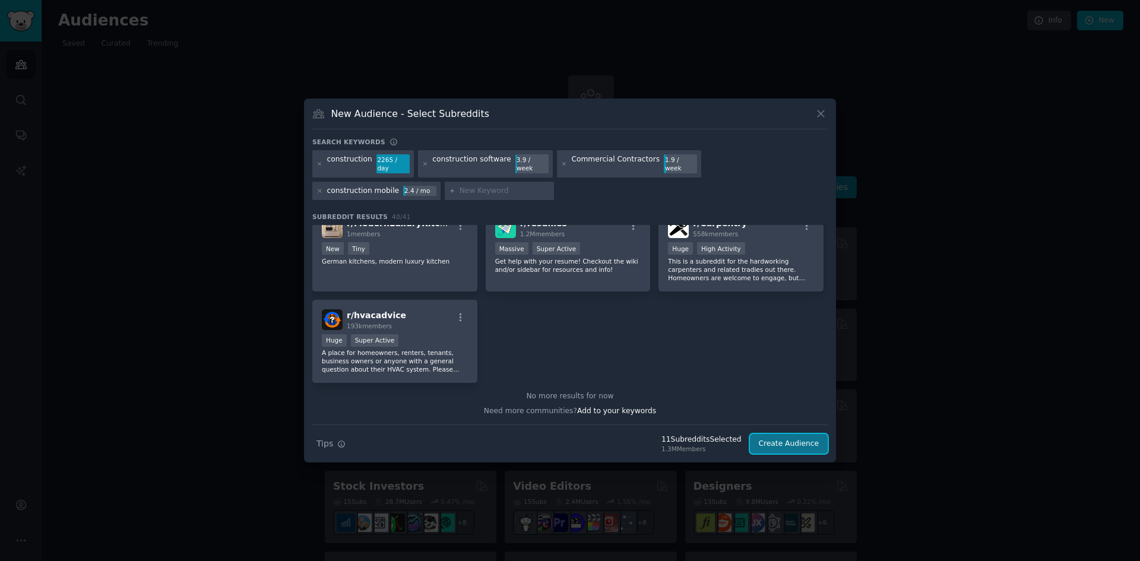
click at [784, 440] on button "Create Audience" at bounding box center [789, 444] width 78 height 20
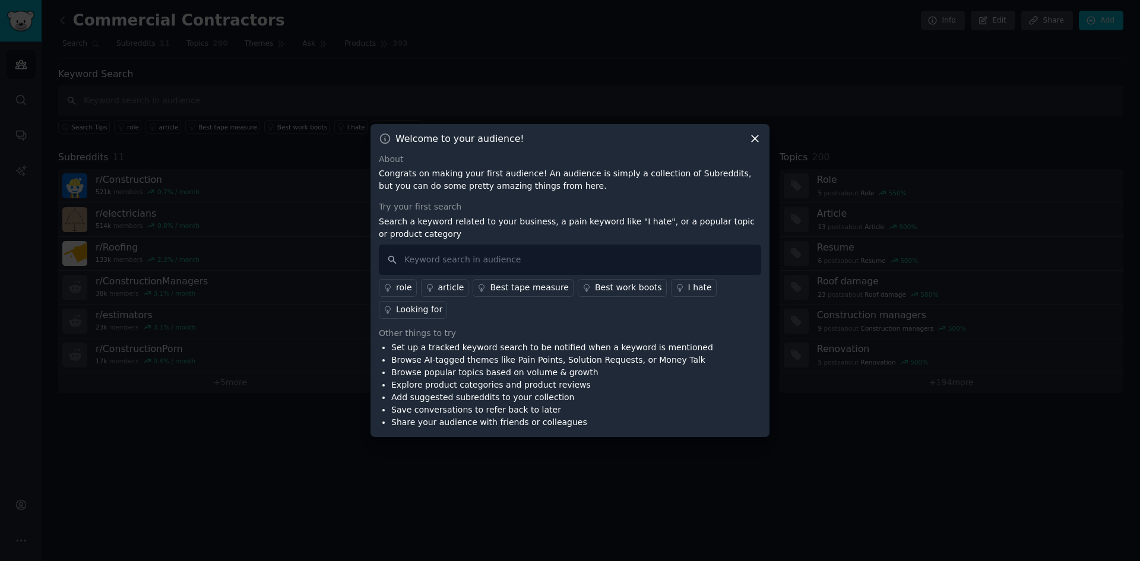
click at [752, 145] on icon at bounding box center [755, 138] width 12 height 12
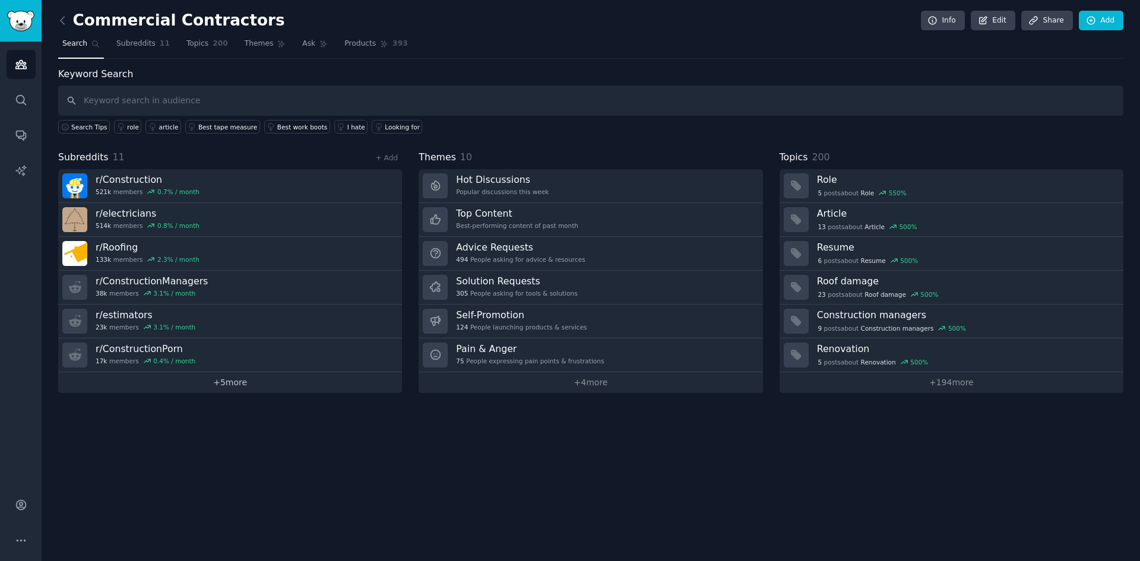
click at [222, 388] on link "+ 5 more" at bounding box center [230, 382] width 344 height 21
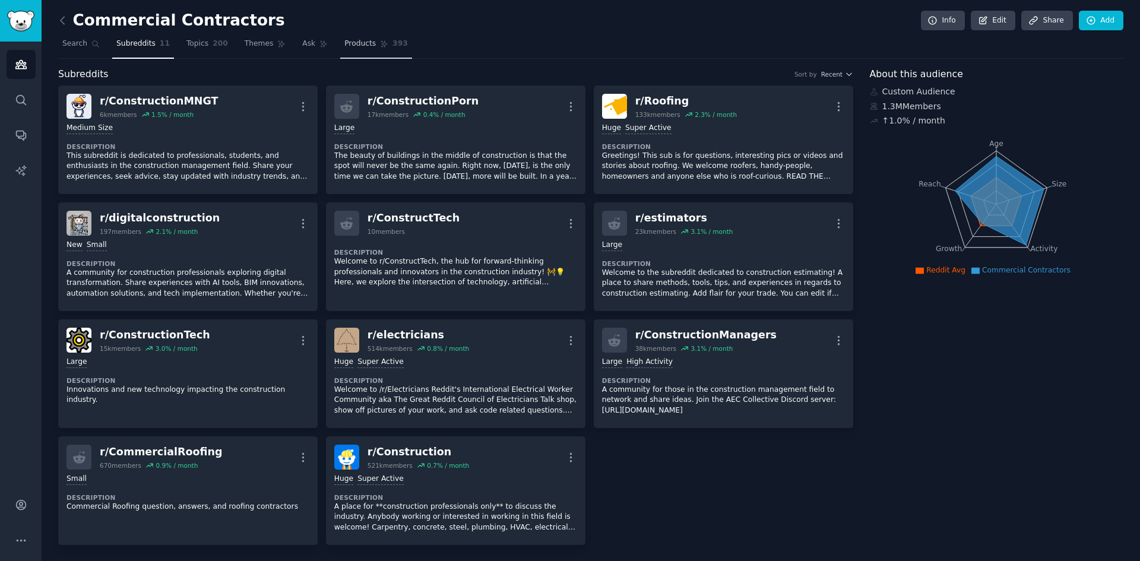
click at [360, 49] on link "Products 393" at bounding box center [375, 46] width 71 height 24
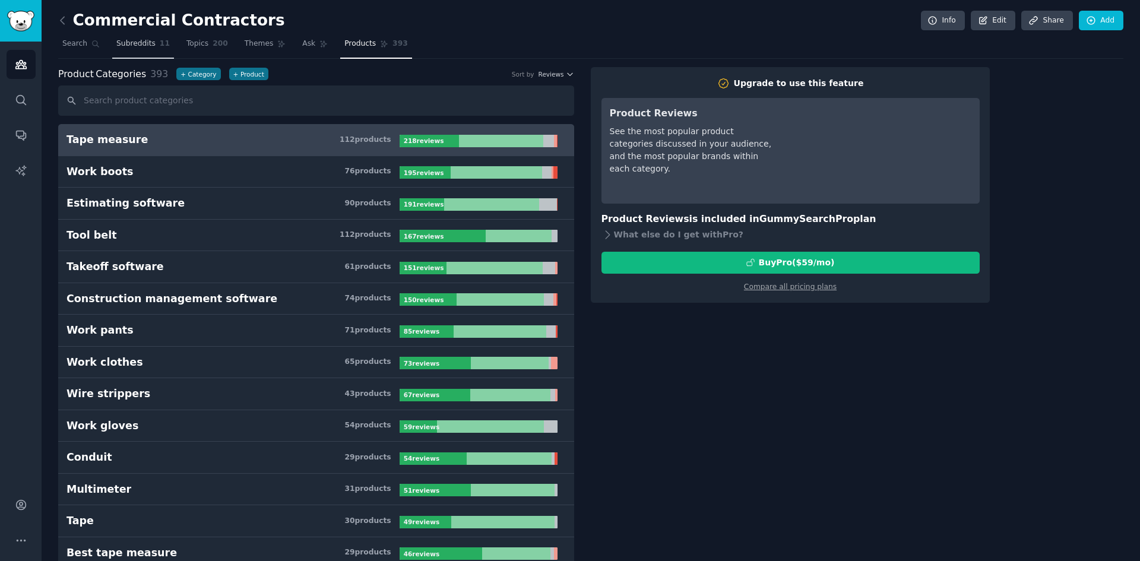
click at [146, 49] on link "Subreddits 11" at bounding box center [143, 46] width 62 height 24
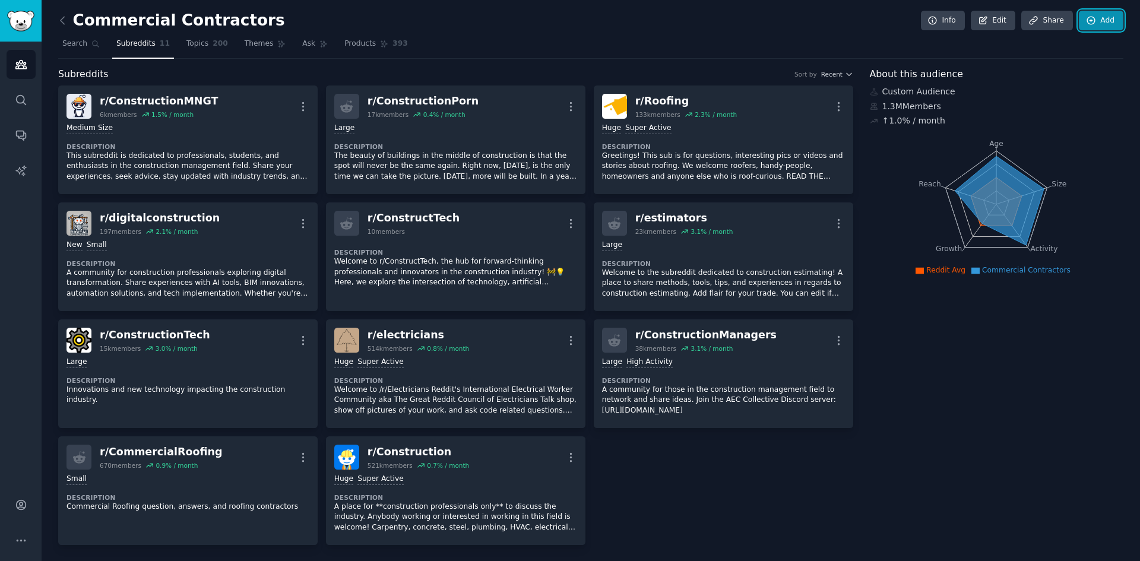
click at [1094, 18] on link "Add" at bounding box center [1101, 21] width 45 height 20
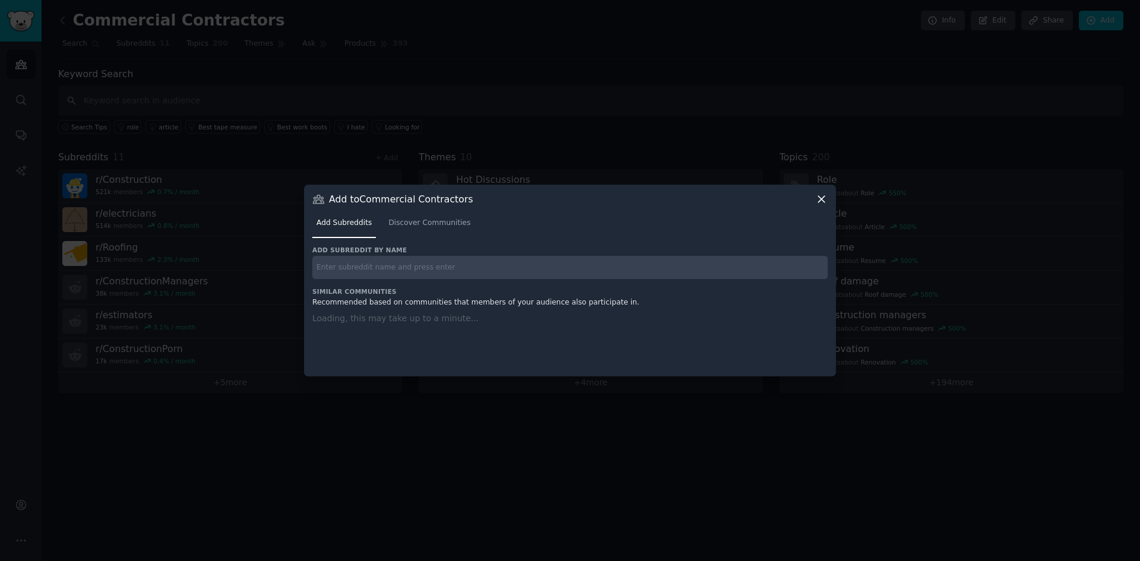
click at [473, 273] on div "Add subreddit by name Similar Communities Recommended based on communities that…" at bounding box center [569, 304] width 515 height 116
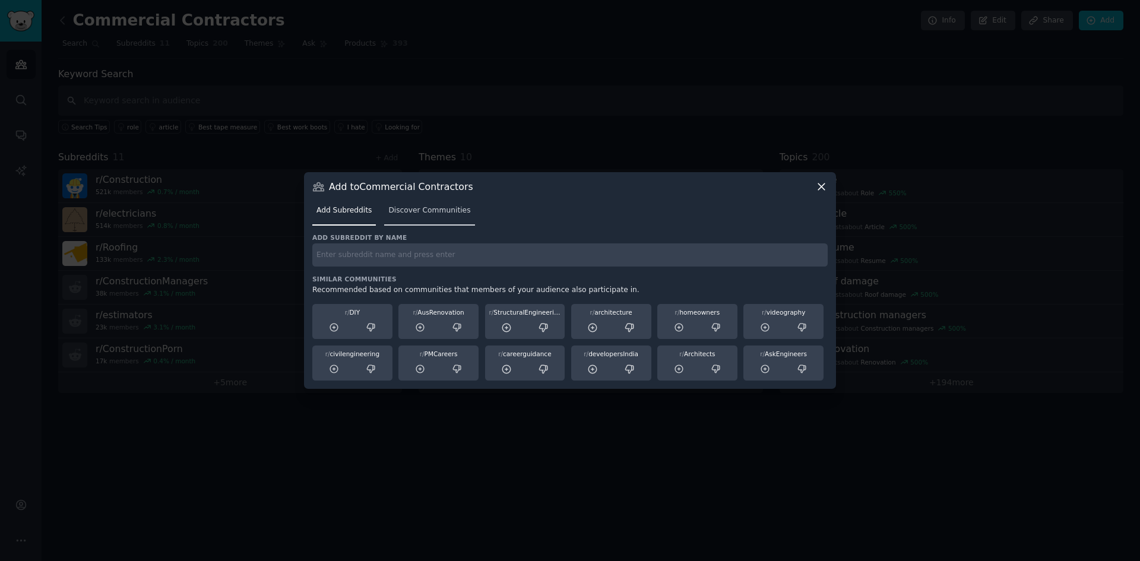
click at [423, 213] on span "Discover Communities" at bounding box center [429, 210] width 82 height 11
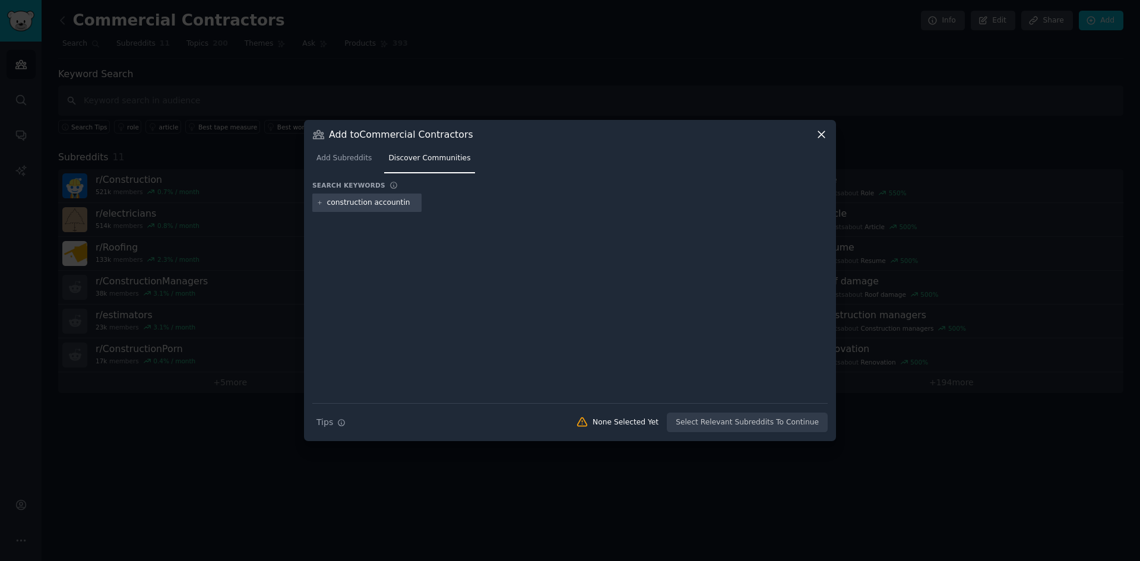
type input "construction accounting"
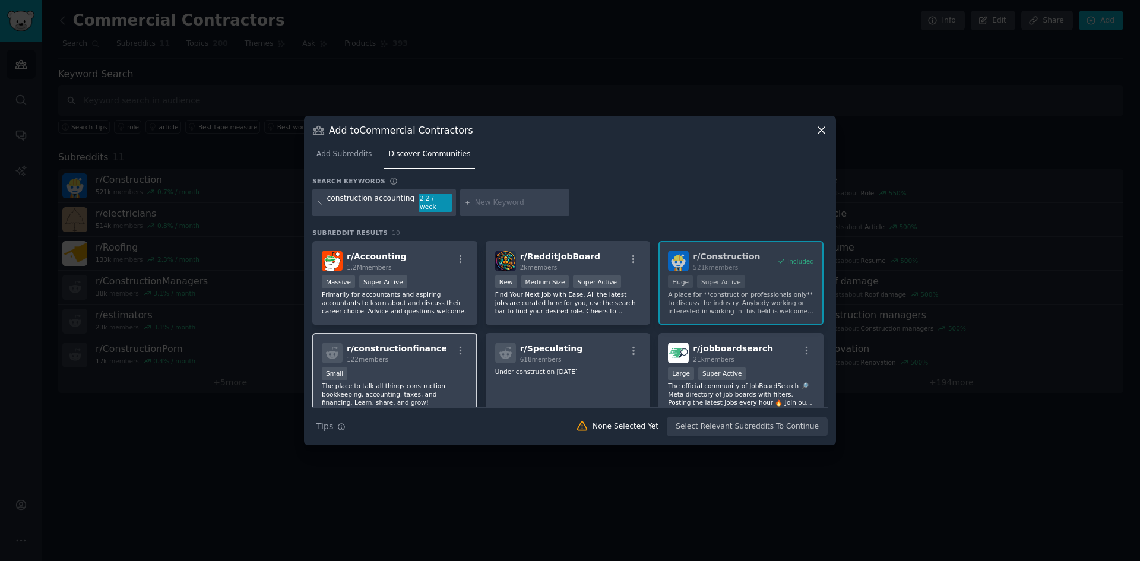
click at [406, 344] on span "r/ constructionfinance" at bounding box center [397, 349] width 100 height 10
click at [321, 202] on icon at bounding box center [319, 202] width 3 height 3
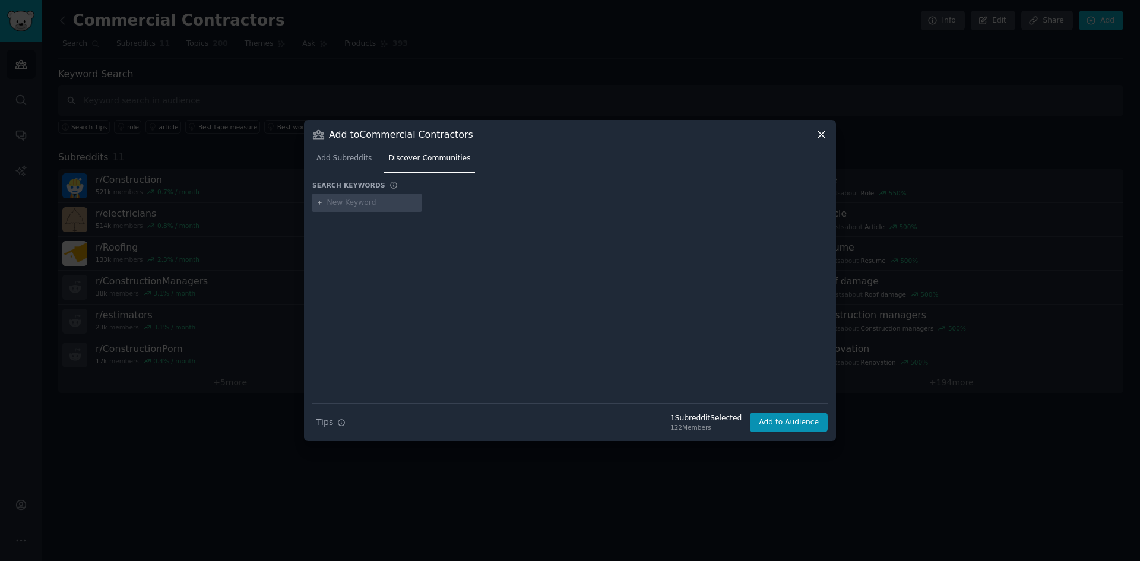
click at [329, 205] on input "text" at bounding box center [372, 203] width 90 height 11
type input "construction finance"
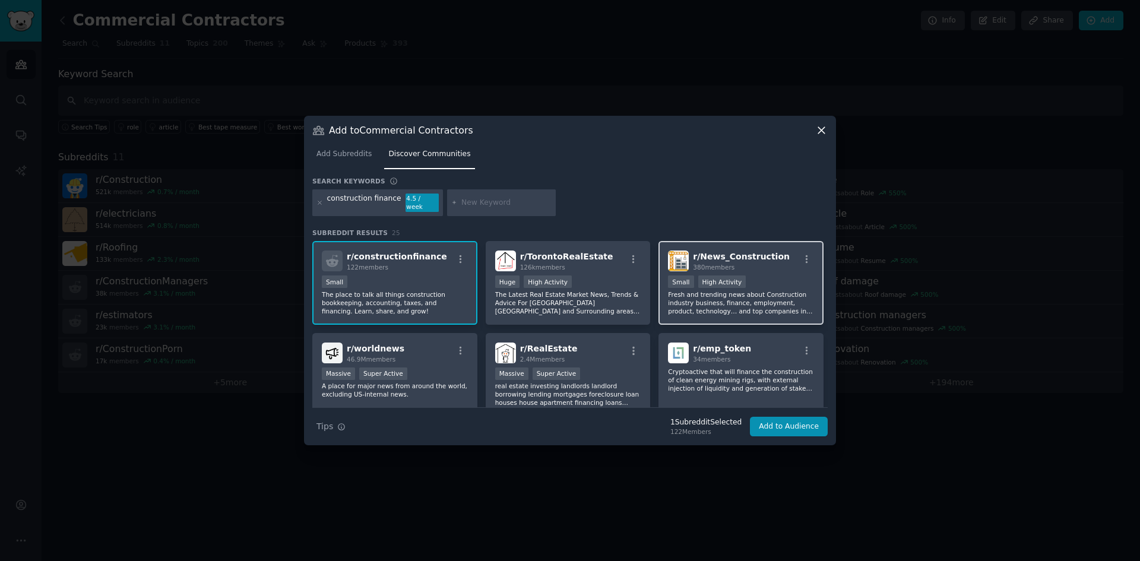
click at [781, 283] on div "Small High Activity" at bounding box center [741, 283] width 146 height 15
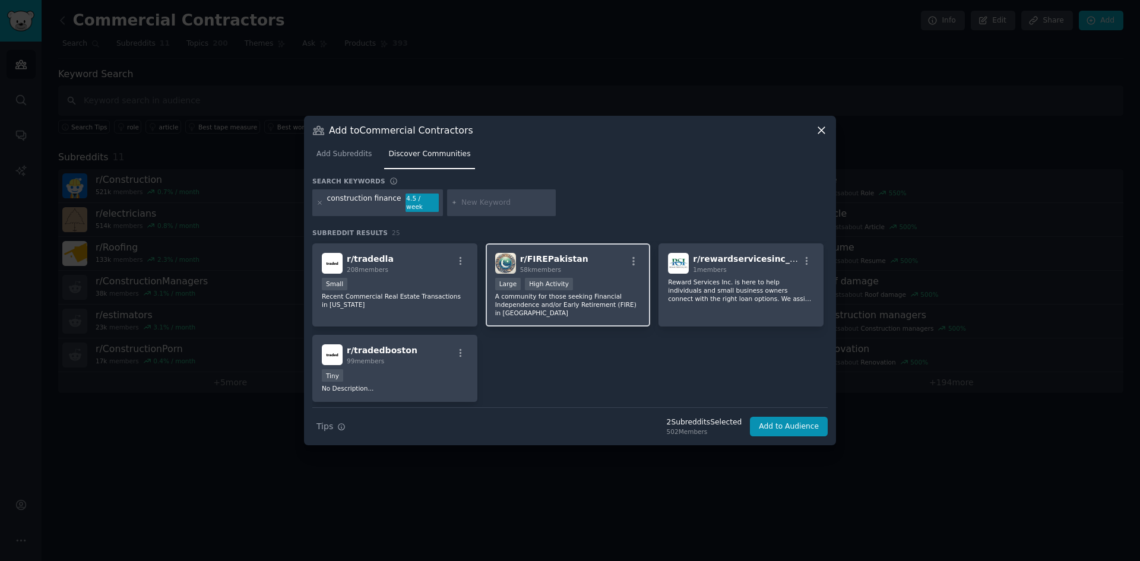
scroll to position [668, 0]
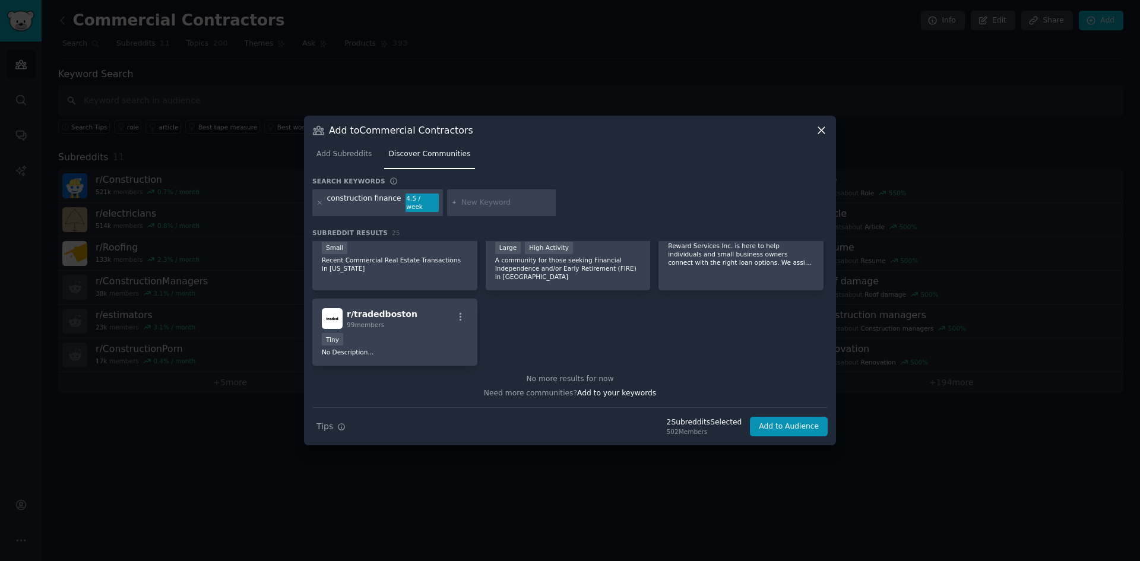
click at [473, 196] on div at bounding box center [501, 202] width 109 height 27
click at [472, 204] on input "text" at bounding box center [506, 203] width 90 height 11
type input "contractors"
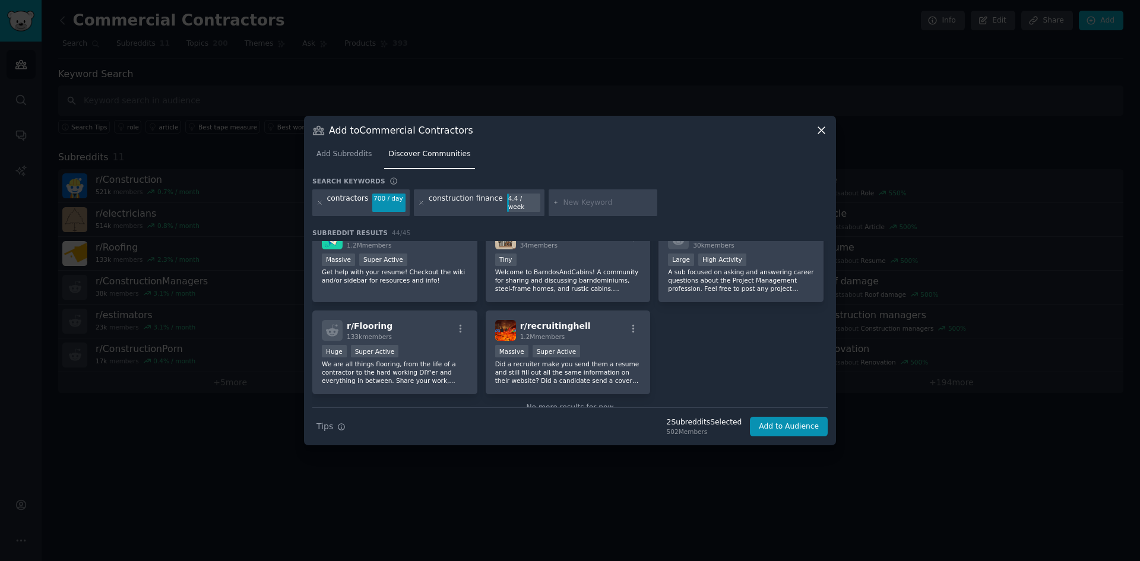
scroll to position [1227, 0]
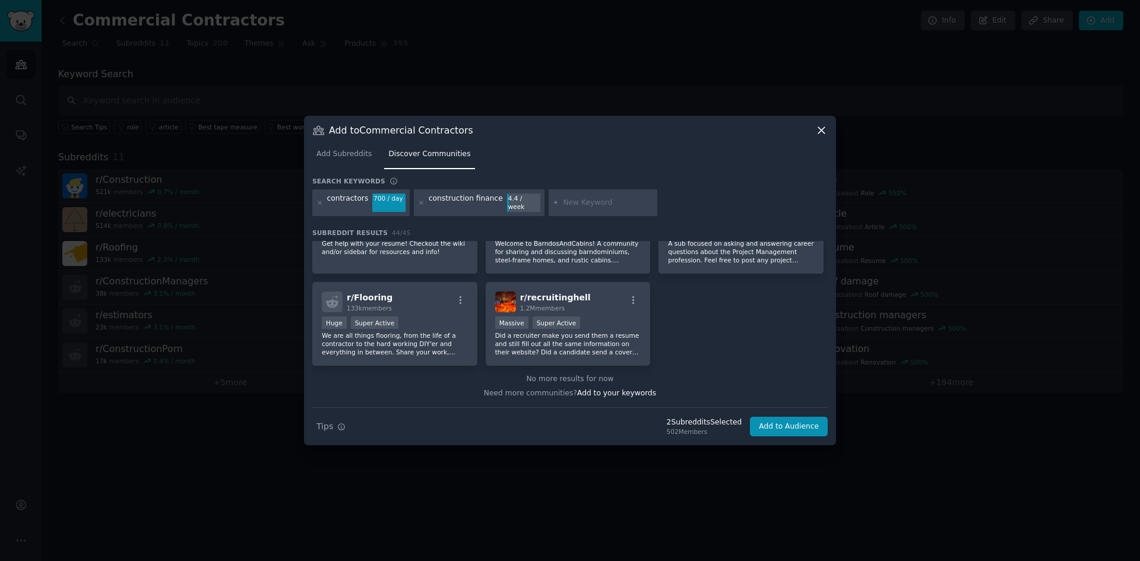
click at [563, 201] on input "text" at bounding box center [608, 203] width 90 height 11
type input "s"
type input "u"
type input "subcontractor"
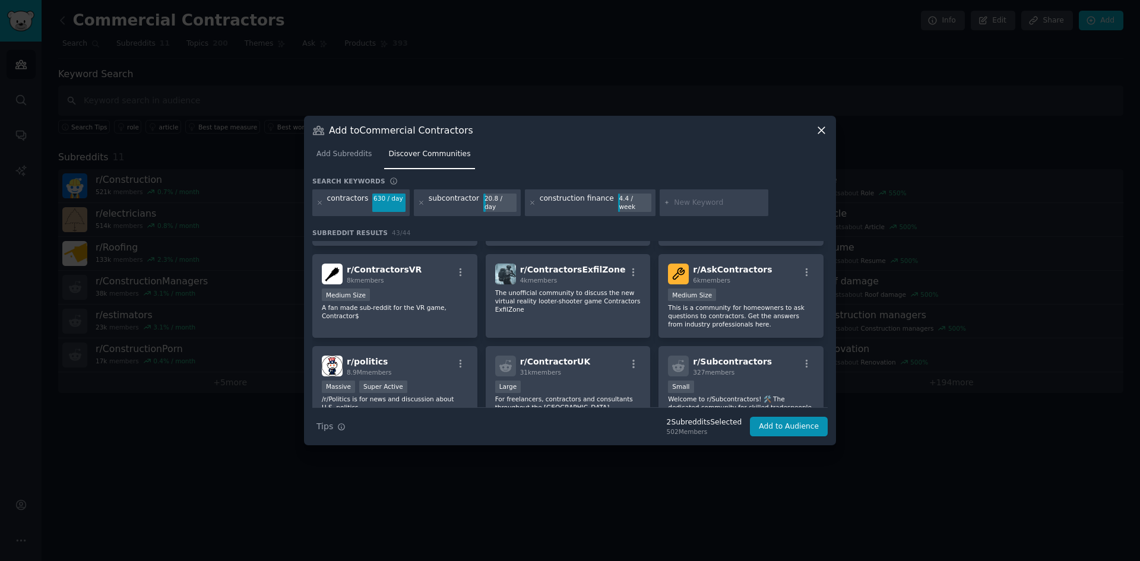
scroll to position [653, 0]
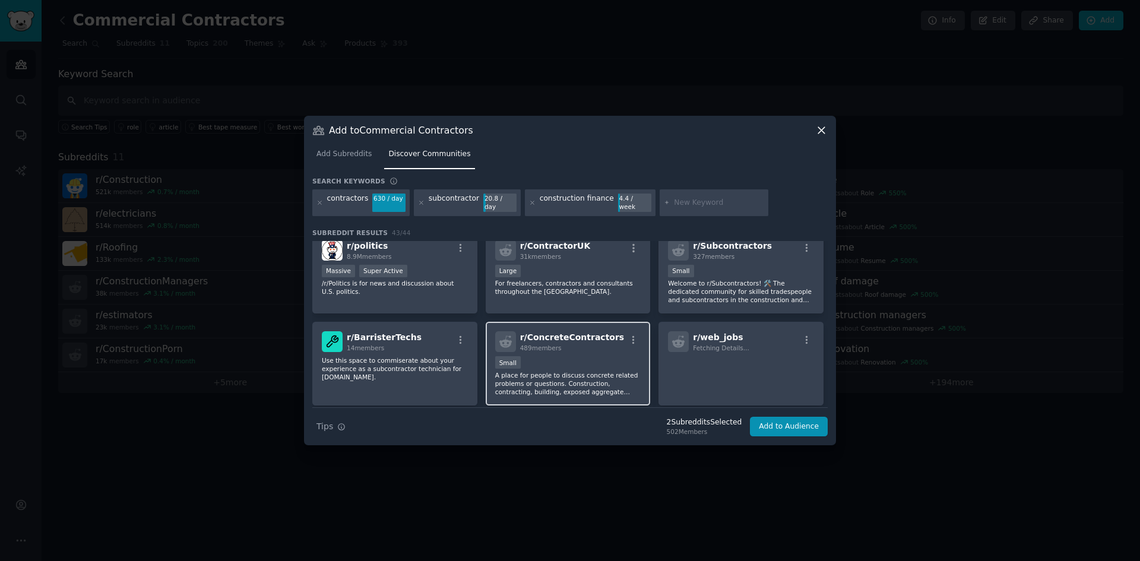
click at [546, 346] on span "489 members" at bounding box center [541, 347] width 42 height 7
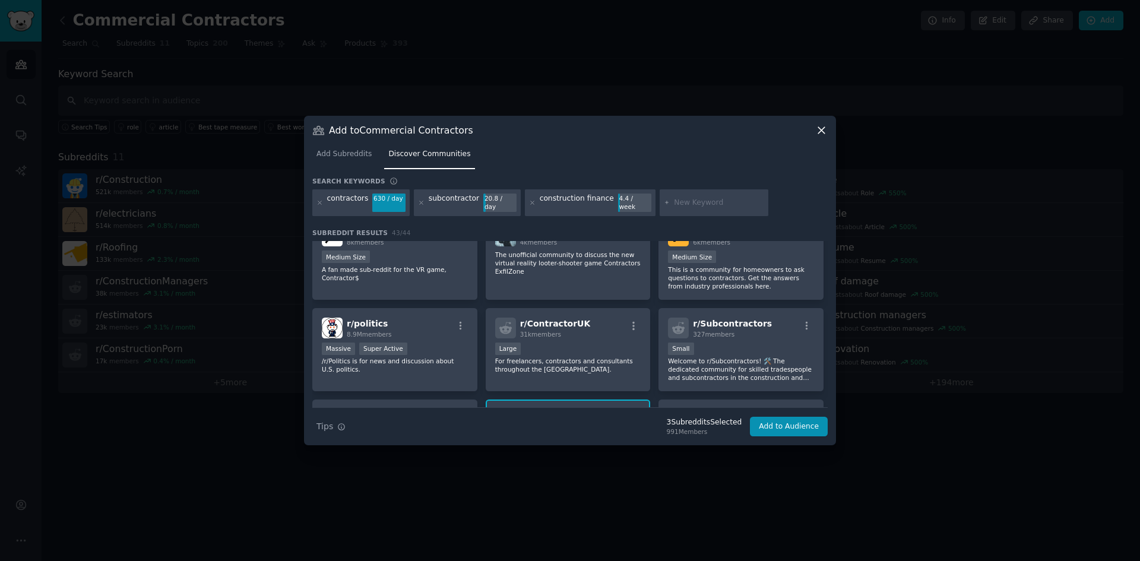
scroll to position [594, 0]
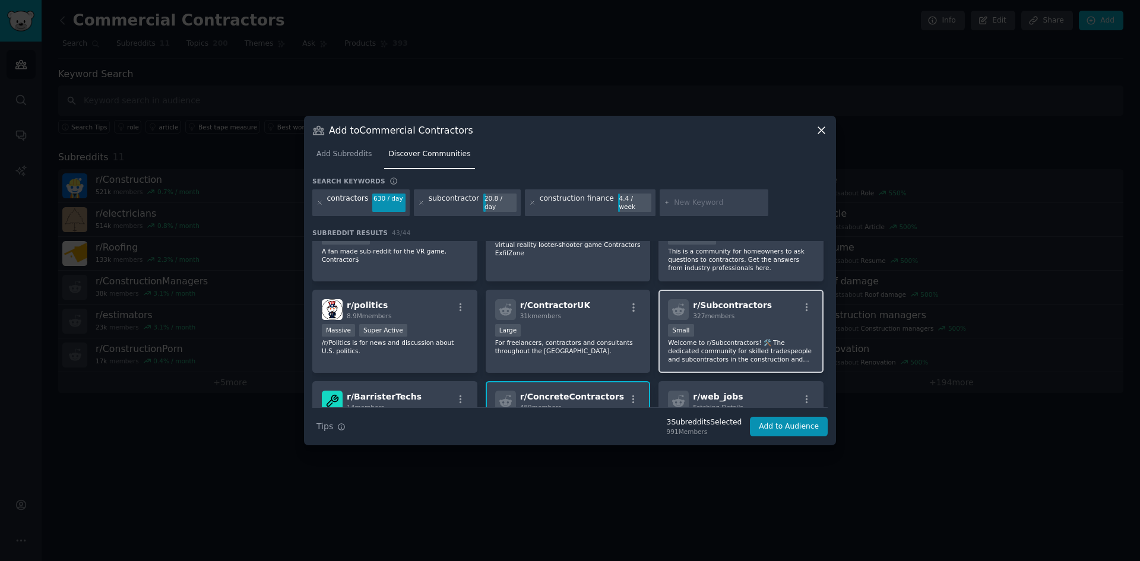
click at [713, 343] on p "Welcome to r/Subcontractors! 🛠️ The dedicated community for skilled tradespeopl…" at bounding box center [741, 350] width 146 height 25
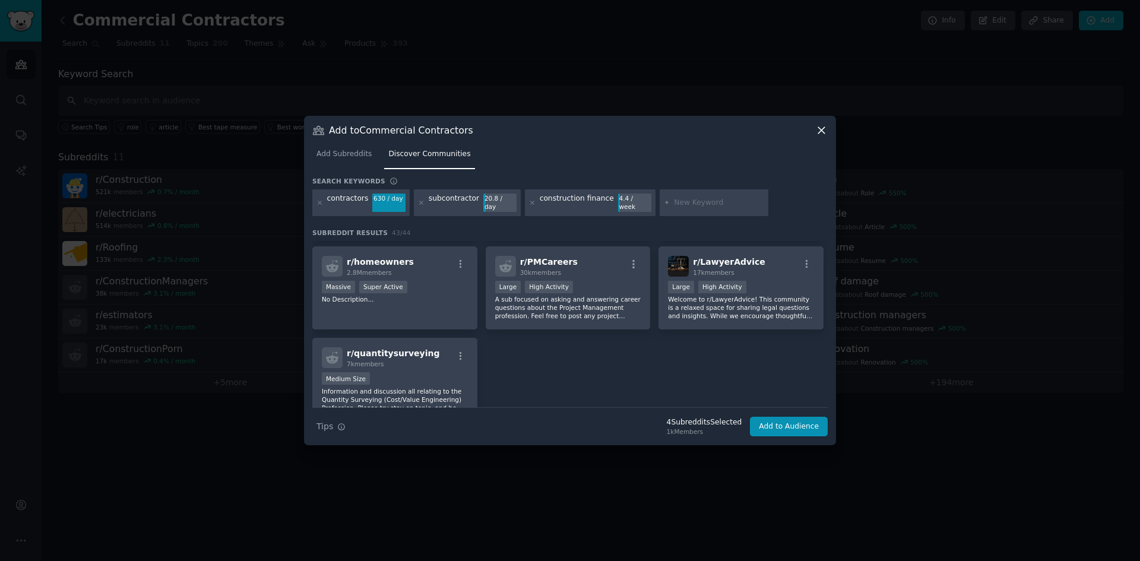
scroll to position [1243, 0]
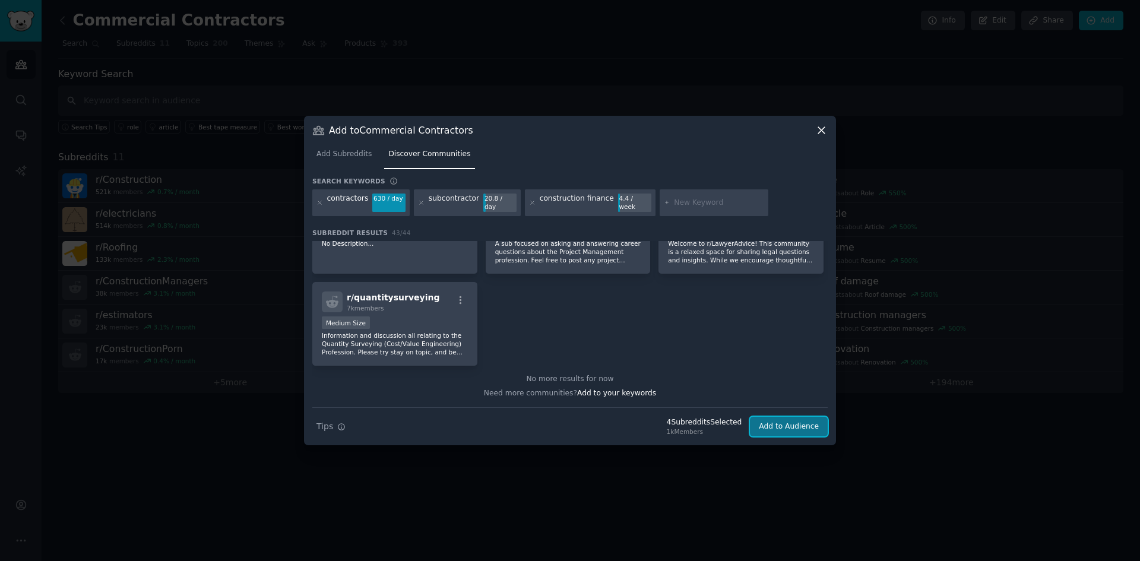
click at [791, 423] on button "Add to Audience" at bounding box center [789, 427] width 78 height 20
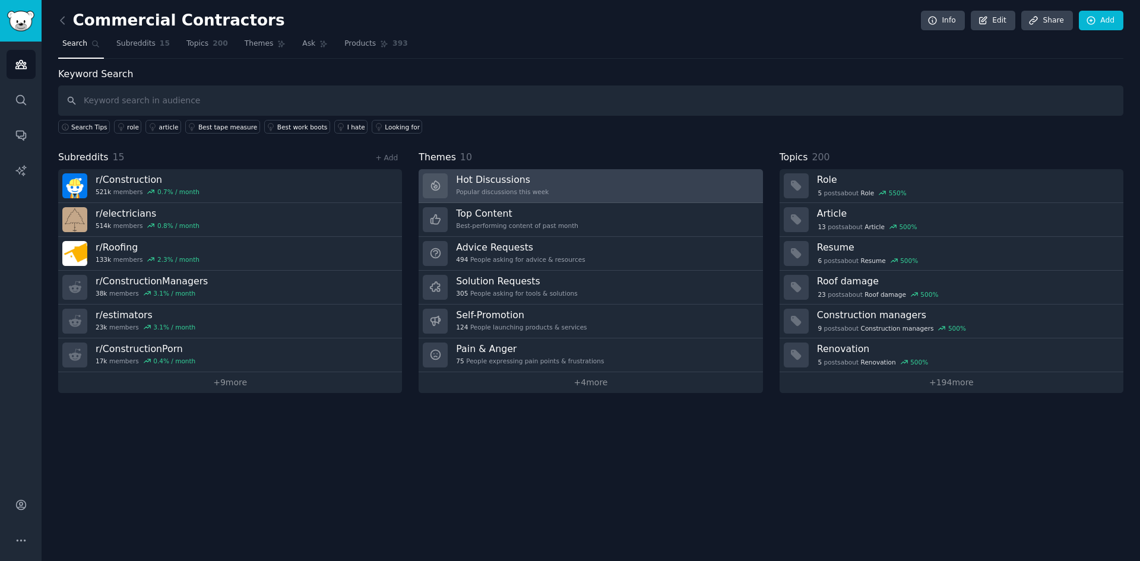
click at [602, 179] on link "Hot Discussions Popular discussions this week" at bounding box center [591, 186] width 344 height 34
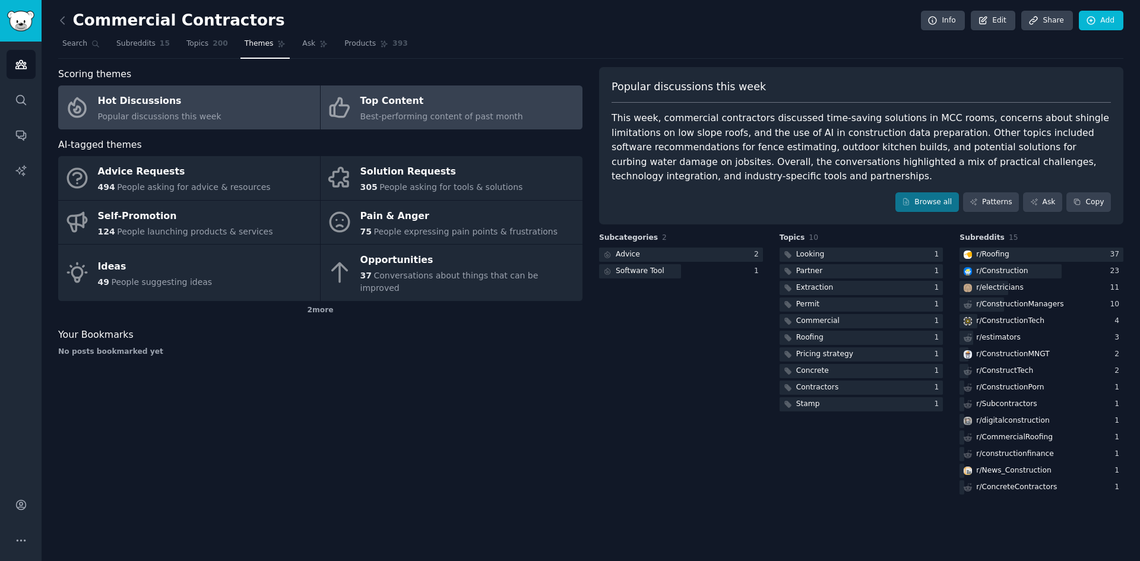
click at [537, 126] on link "Top Content Best-performing content of past month" at bounding box center [452, 108] width 262 height 44
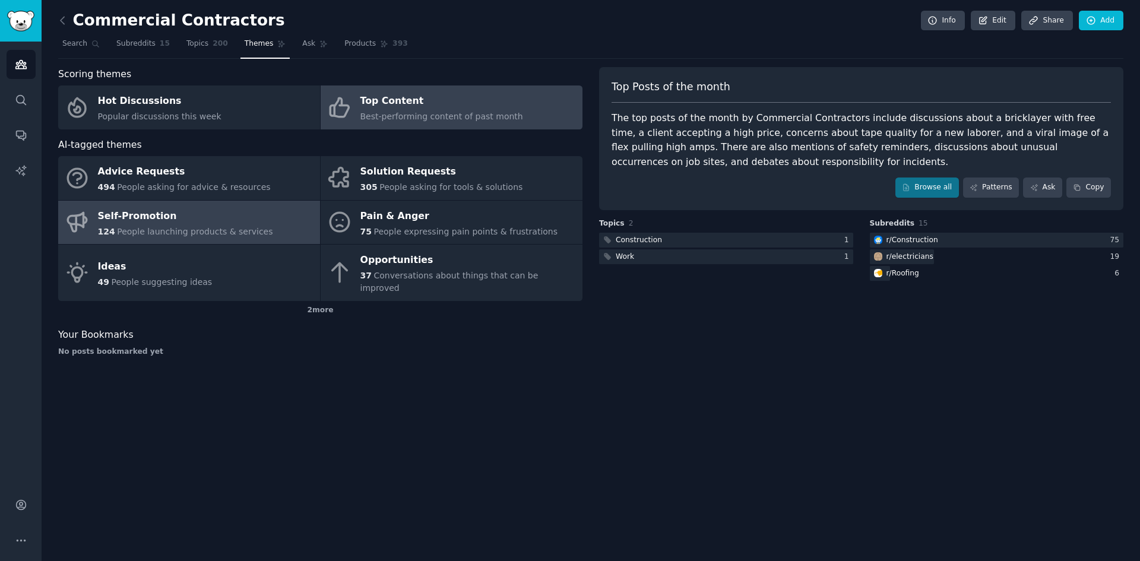
click at [263, 219] on link "Self-Promotion 124 People launching products & services" at bounding box center [189, 223] width 262 height 44
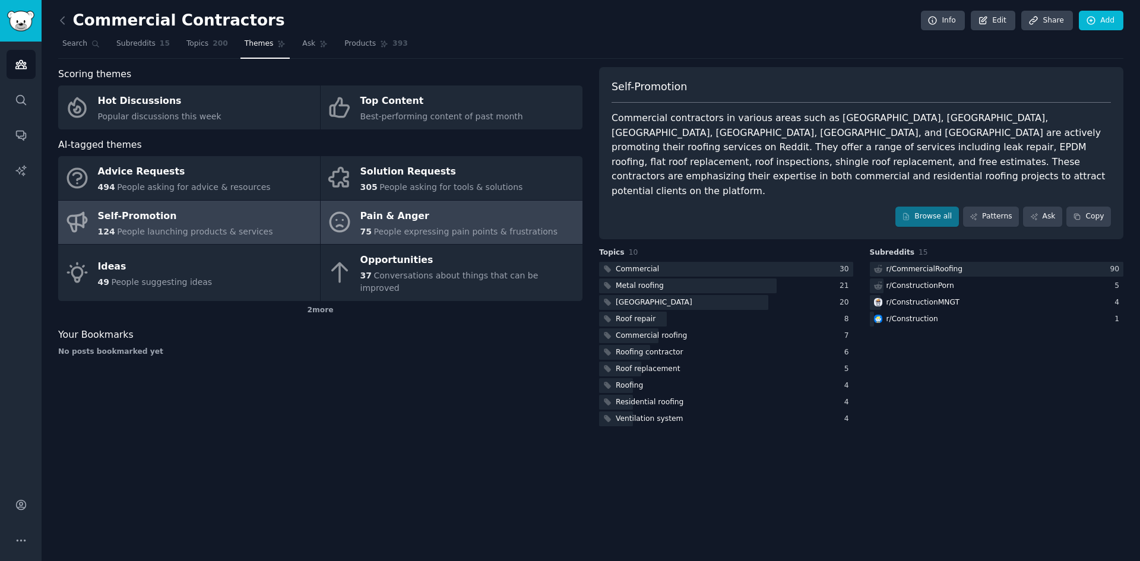
click at [410, 219] on div "Pain & Anger" at bounding box center [459, 216] width 198 height 19
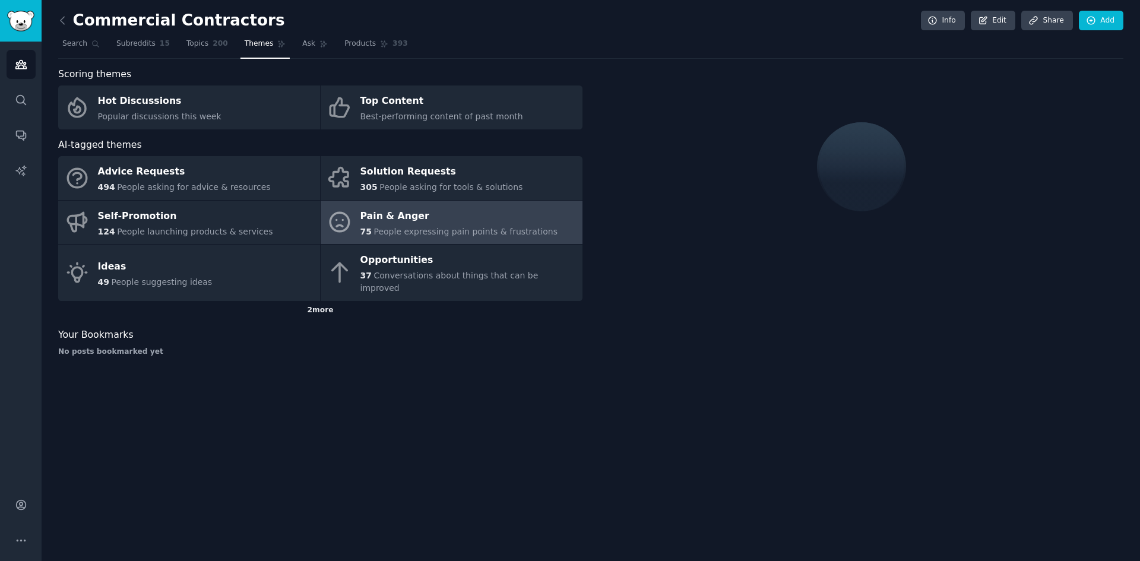
click at [317, 301] on div "2 more" at bounding box center [320, 310] width 524 height 19
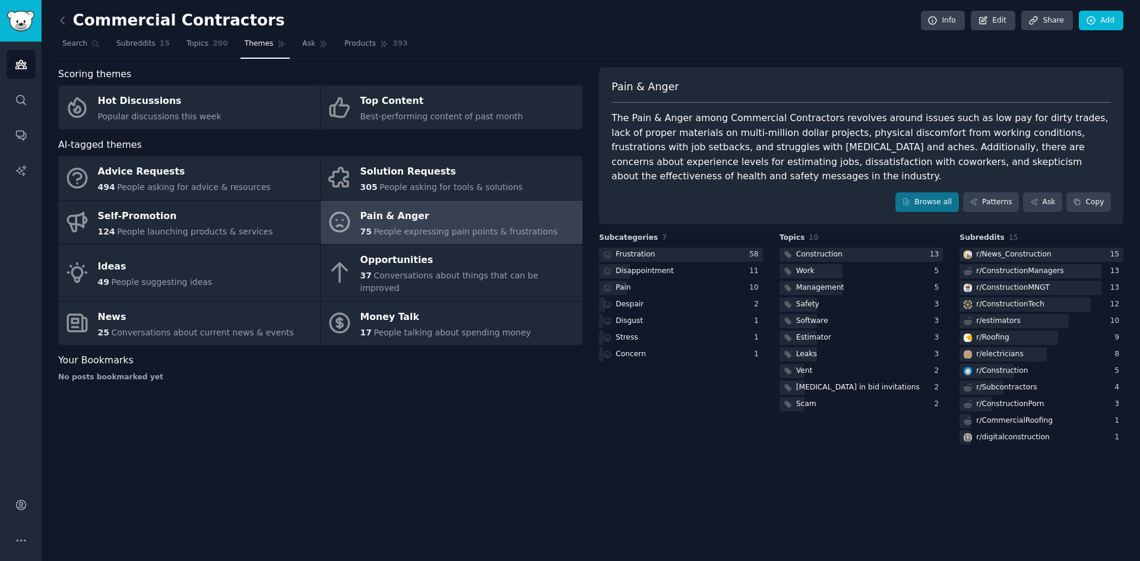
click at [507, 451] on div "Commercial Contractors Info Edit Share Add Search Subreddits 15 Topics 200 Them…" at bounding box center [591, 280] width 1099 height 561
